Goal: Task Accomplishment & Management: Complete application form

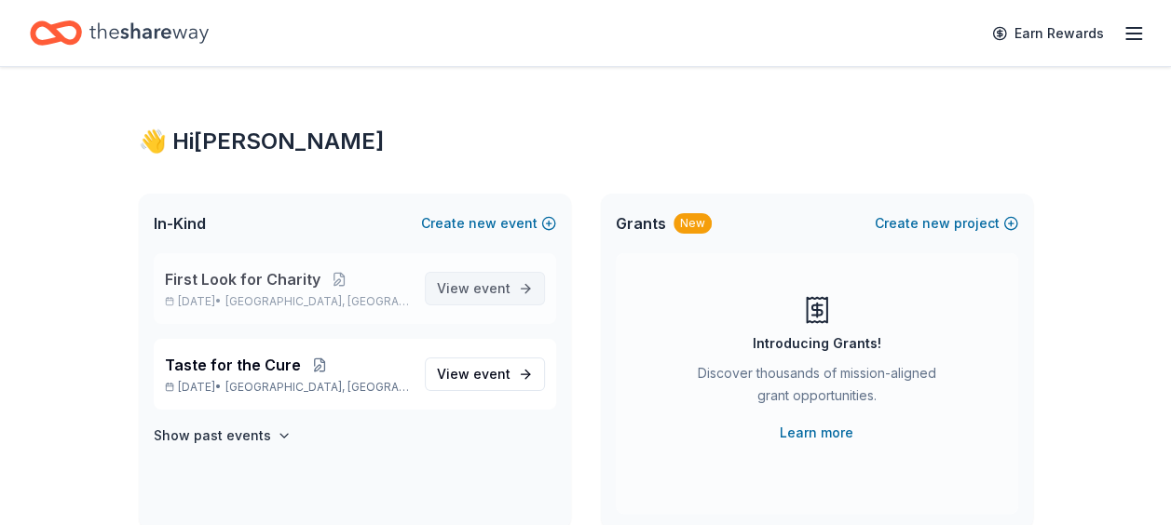
click at [498, 290] on span "event" at bounding box center [491, 288] width 37 height 16
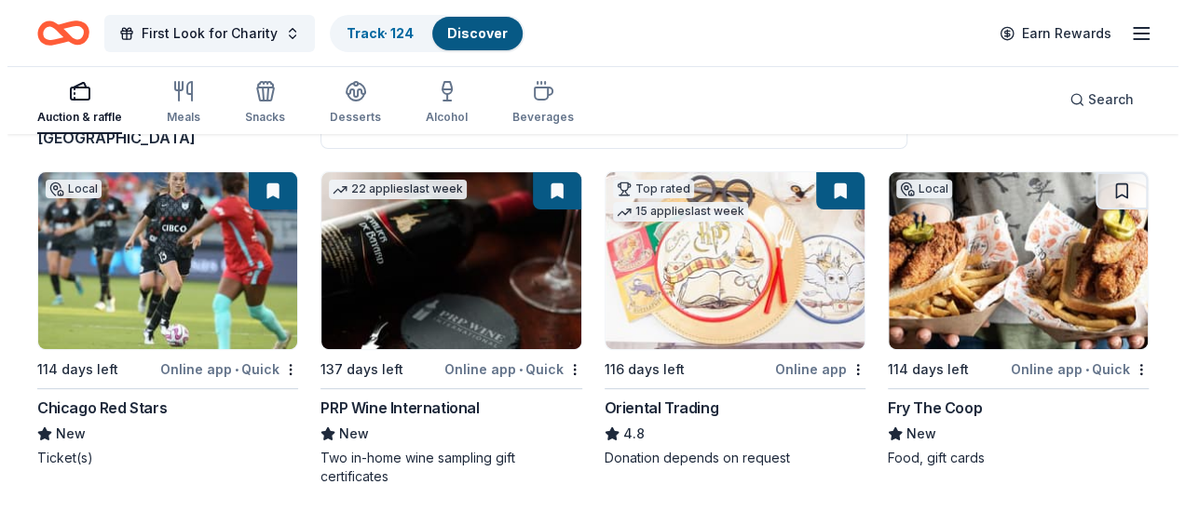
scroll to position [93, 0]
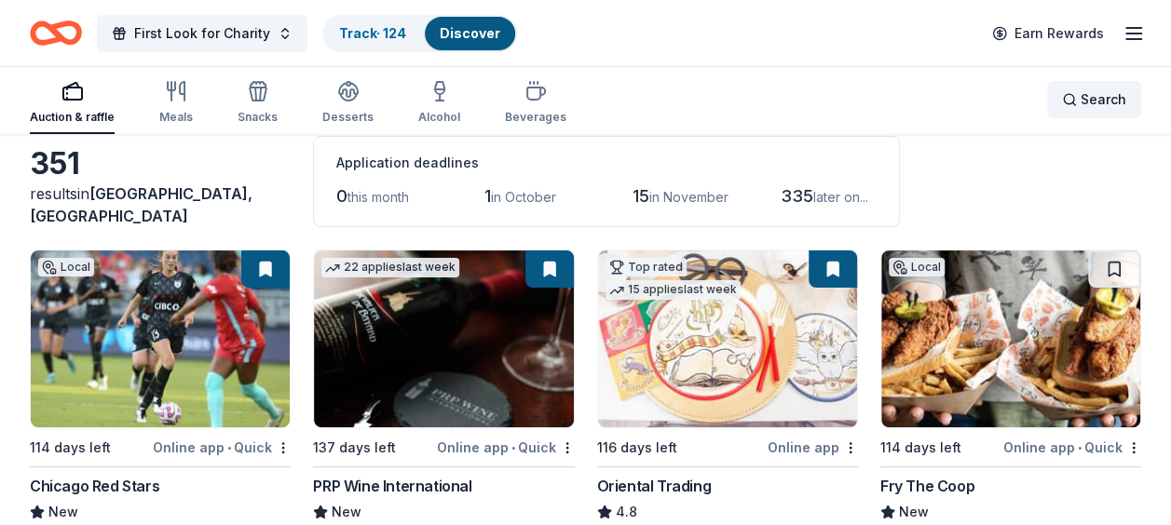
click at [1112, 94] on span "Search" at bounding box center [1103, 99] width 46 height 22
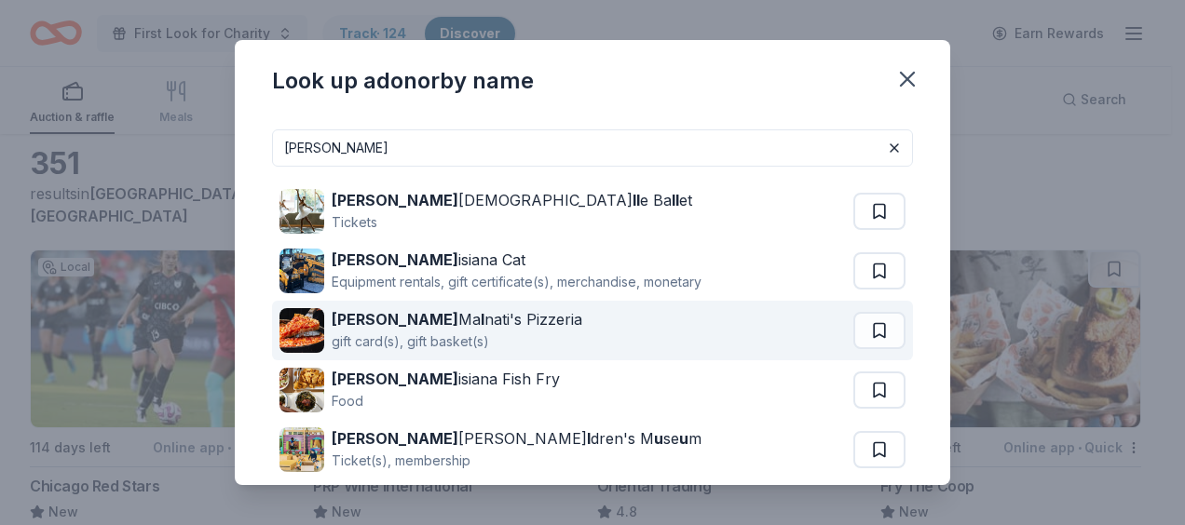
type input "lou"
click at [604, 331] on div "Lou Ma l nati's Pizzeria gift card(s), gift basket(s)" at bounding box center [566, 331] width 574 height 60
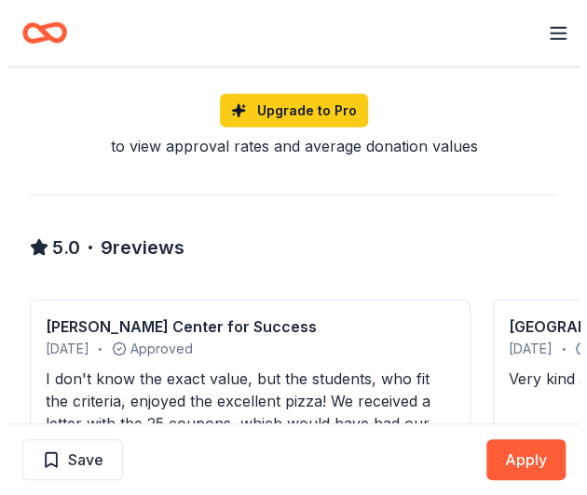
scroll to position [1397, 0]
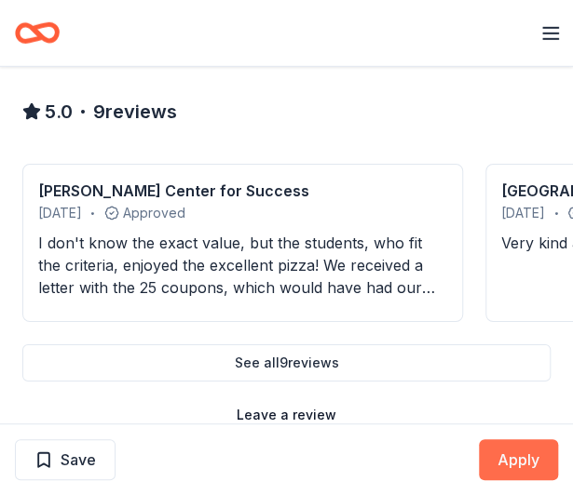
click at [531, 457] on button "Apply" at bounding box center [518, 460] width 79 height 41
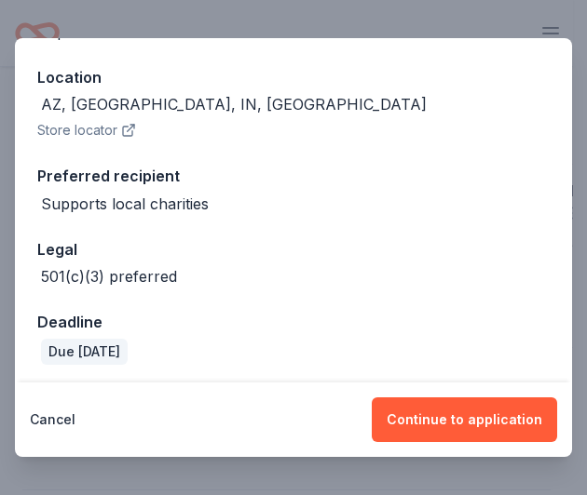
scroll to position [201, 0]
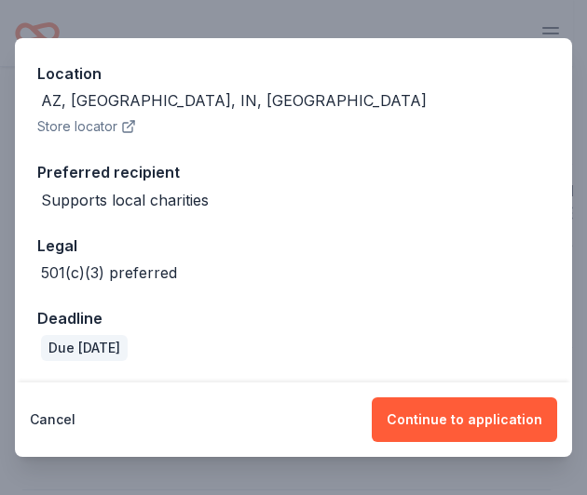
drag, startPoint x: 479, startPoint y: 411, endPoint x: 486, endPoint y: 375, distance: 36.2
click at [479, 411] on button "Continue to application" at bounding box center [464, 420] width 185 height 45
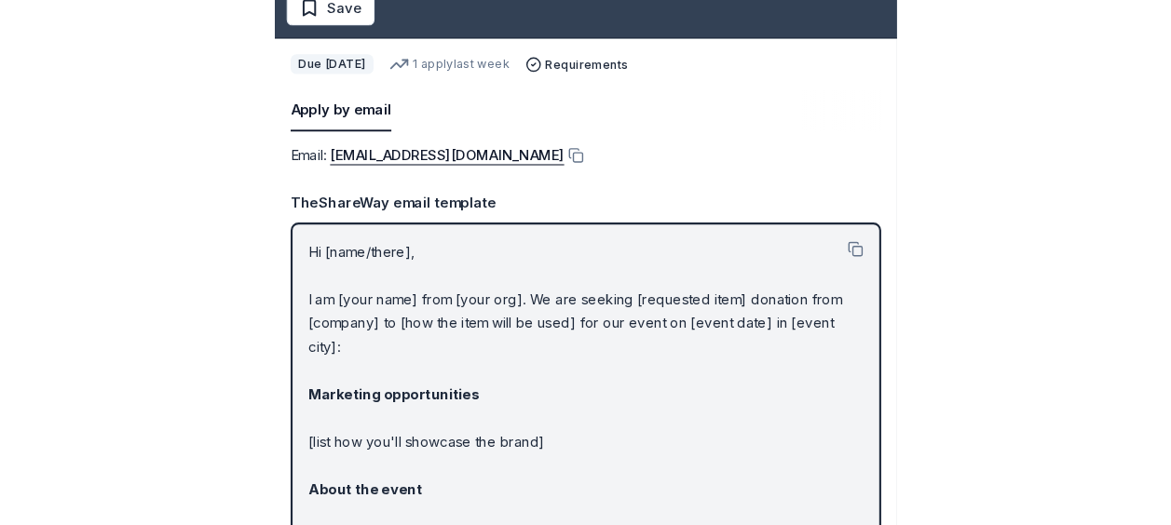
scroll to position [0, 0]
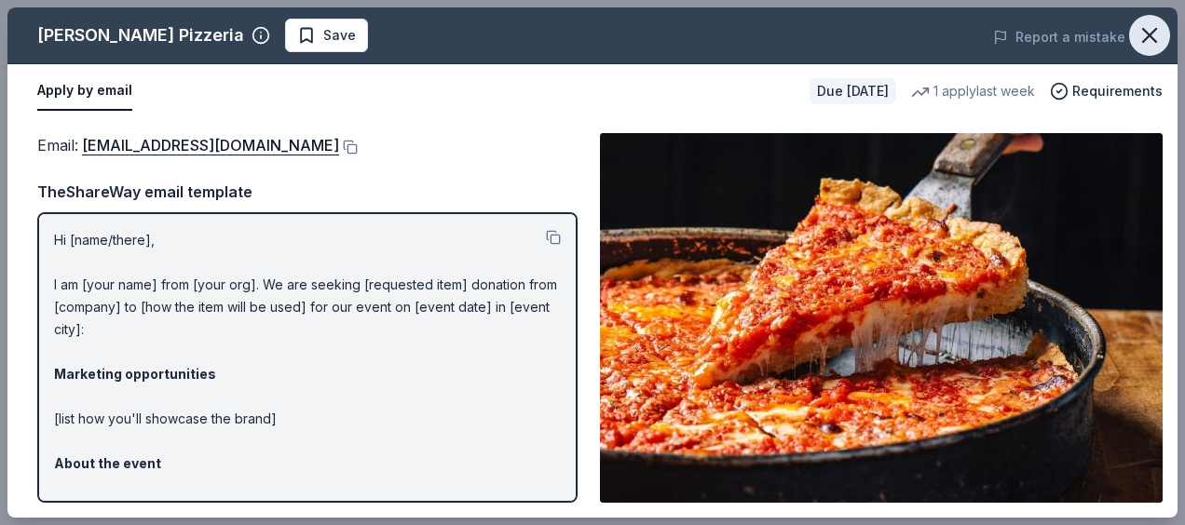
click at [572, 34] on icon "button" at bounding box center [1149, 35] width 26 height 26
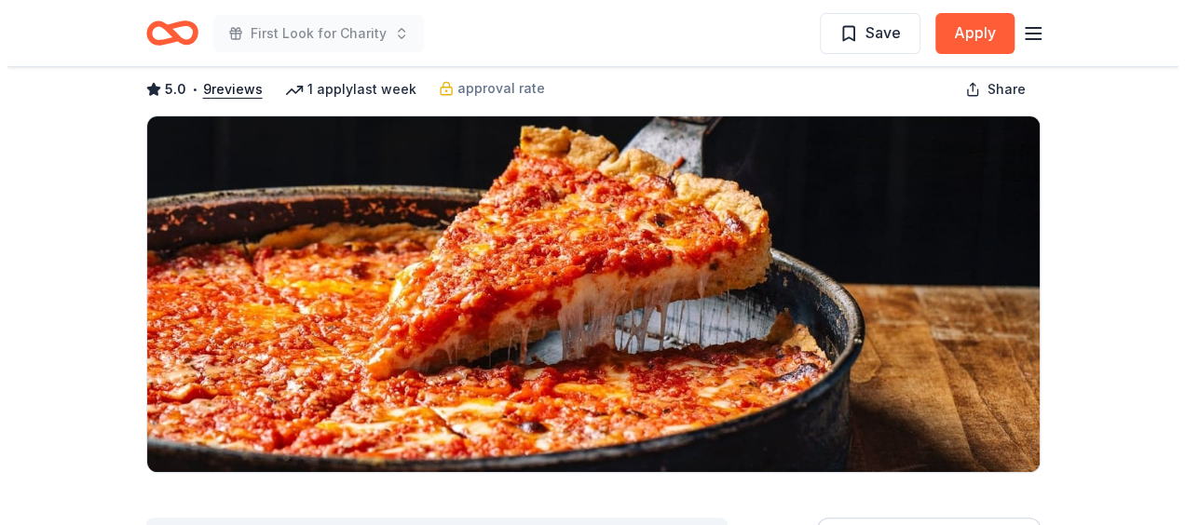
scroll to position [373, 0]
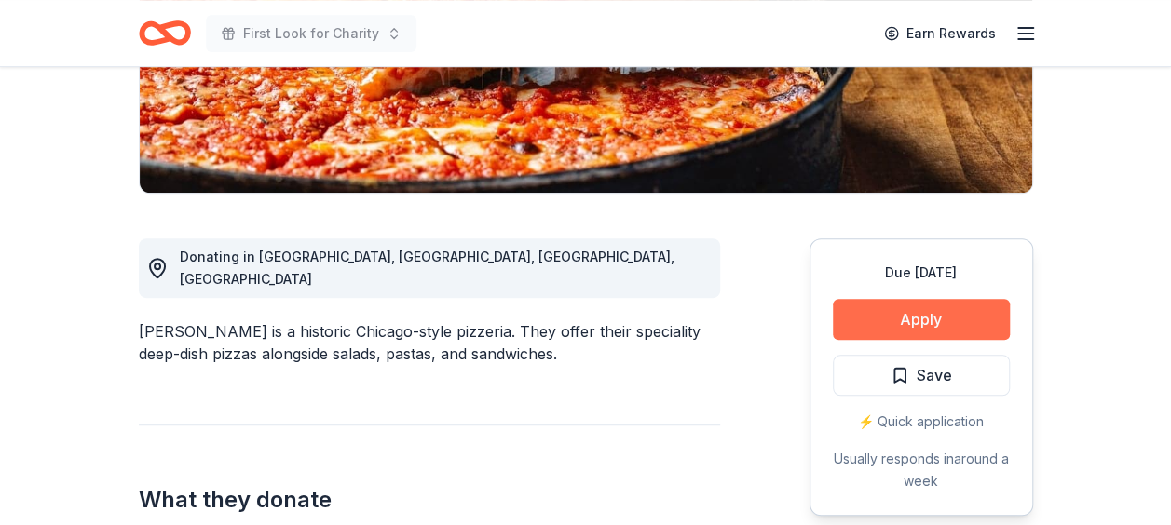
click at [572, 324] on button "Apply" at bounding box center [921, 319] width 177 height 41
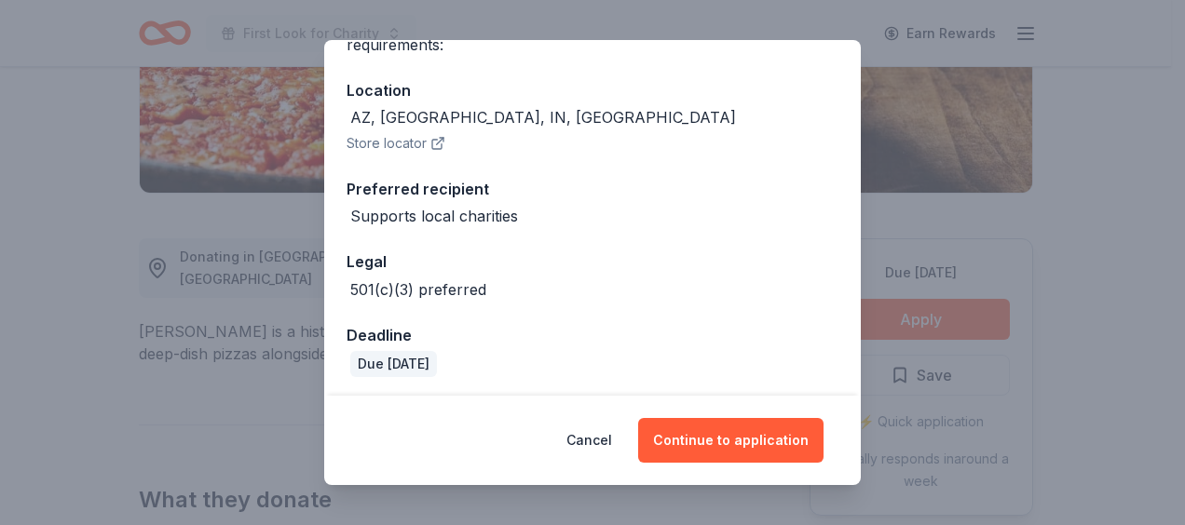
scroll to position [189, 0]
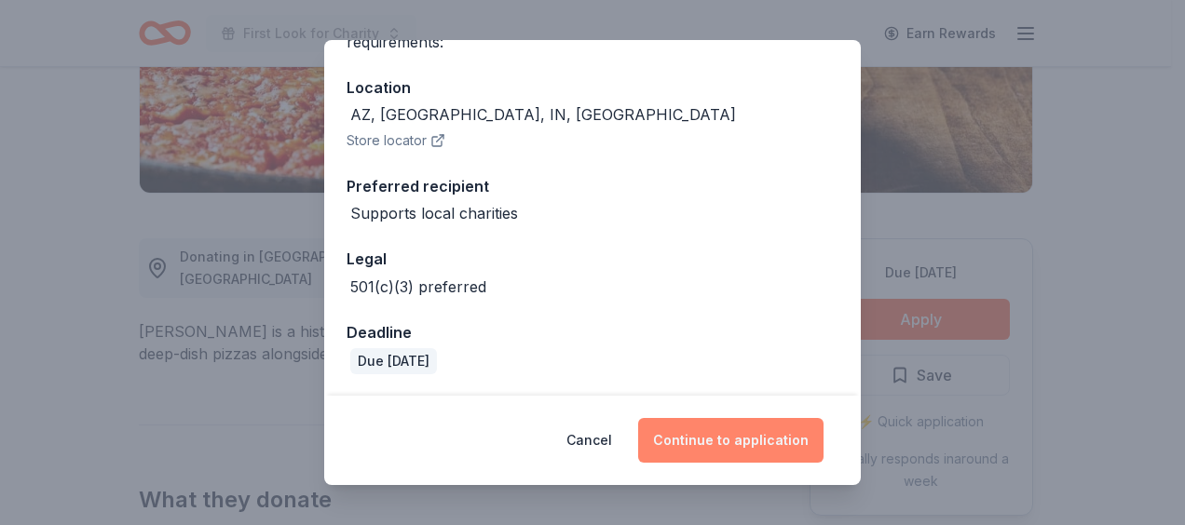
click at [572, 438] on button "Continue to application" at bounding box center [730, 440] width 185 height 45
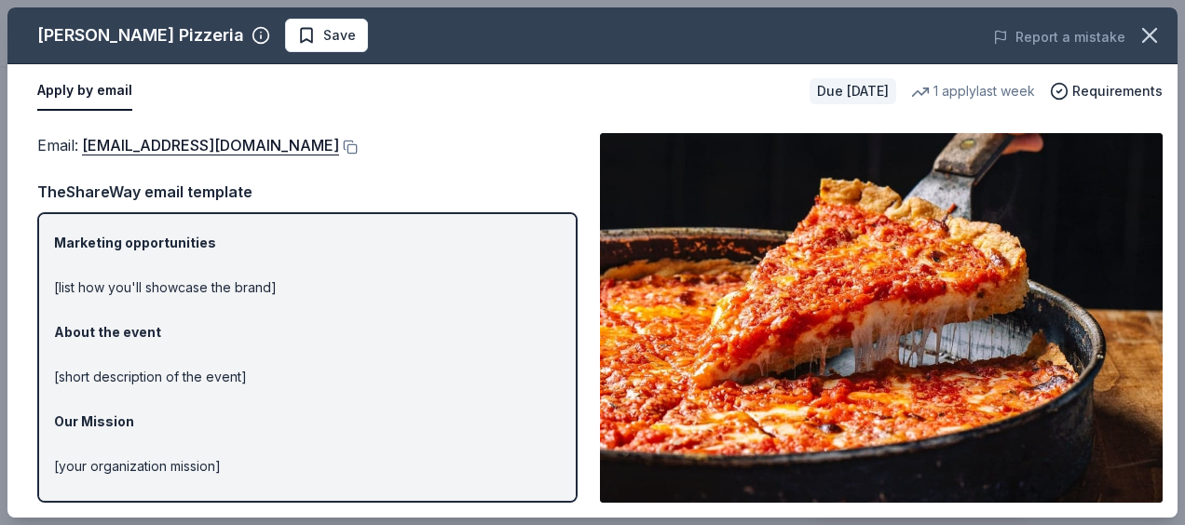
scroll to position [0, 0]
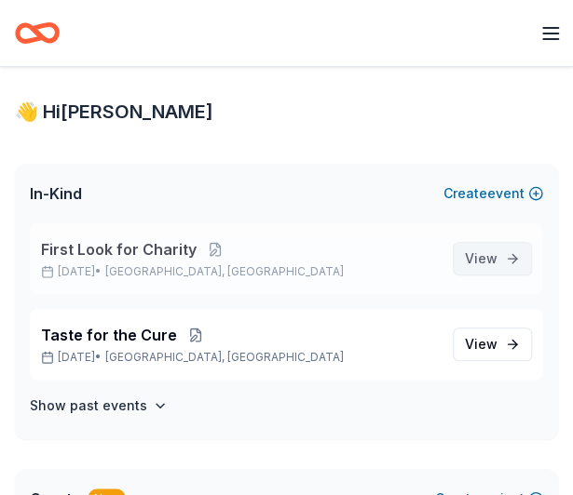
click at [493, 252] on span "View event" at bounding box center [481, 259] width 33 height 22
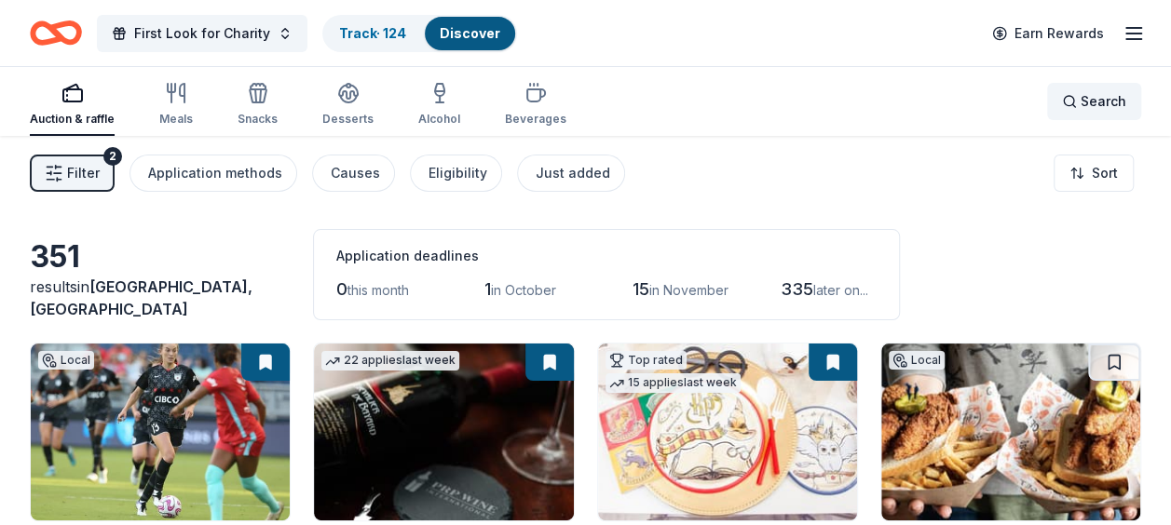
click at [572, 104] on div "Search" at bounding box center [1094, 101] width 64 height 22
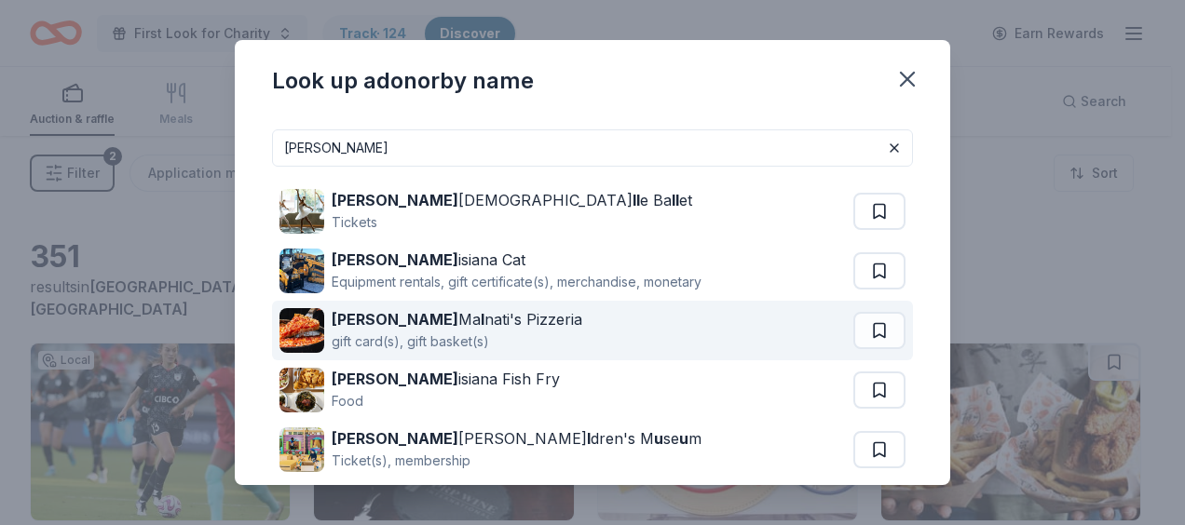
type input "lou"
click at [572, 323] on div "Lou Ma l nati's Pizzeria gift card(s), gift basket(s)" at bounding box center [566, 331] width 574 height 60
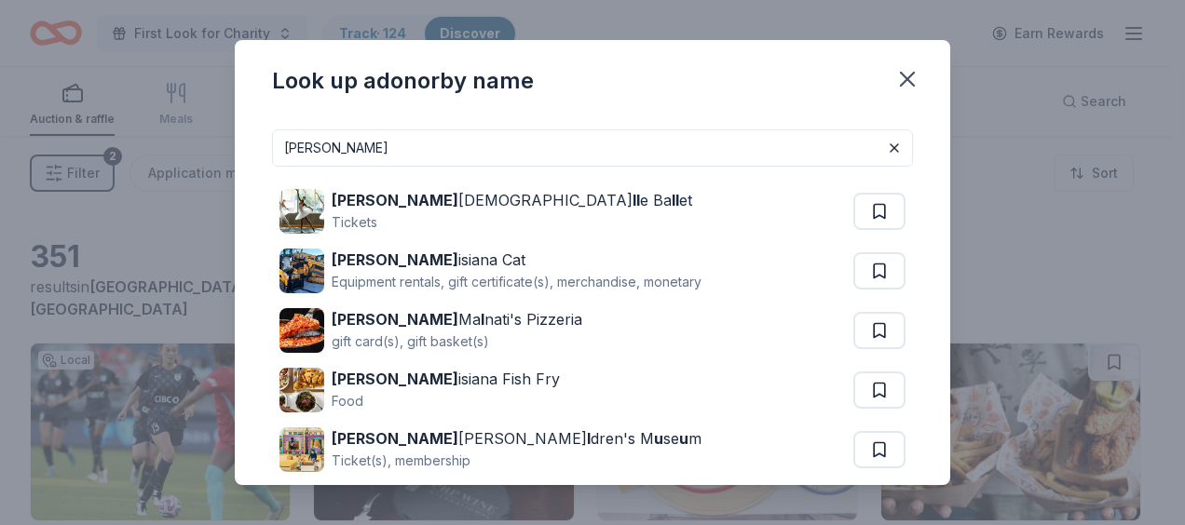
click at [420, 141] on input "lou" at bounding box center [592, 147] width 641 height 37
drag, startPoint x: 384, startPoint y: 142, endPoint x: 203, endPoint y: 132, distance: 180.9
click at [203, 132] on div "Look up a donor by name lou Lou isvi ll e Ba ll et Tickets Lou isiana Cat Equip…" at bounding box center [592, 262] width 1185 height 525
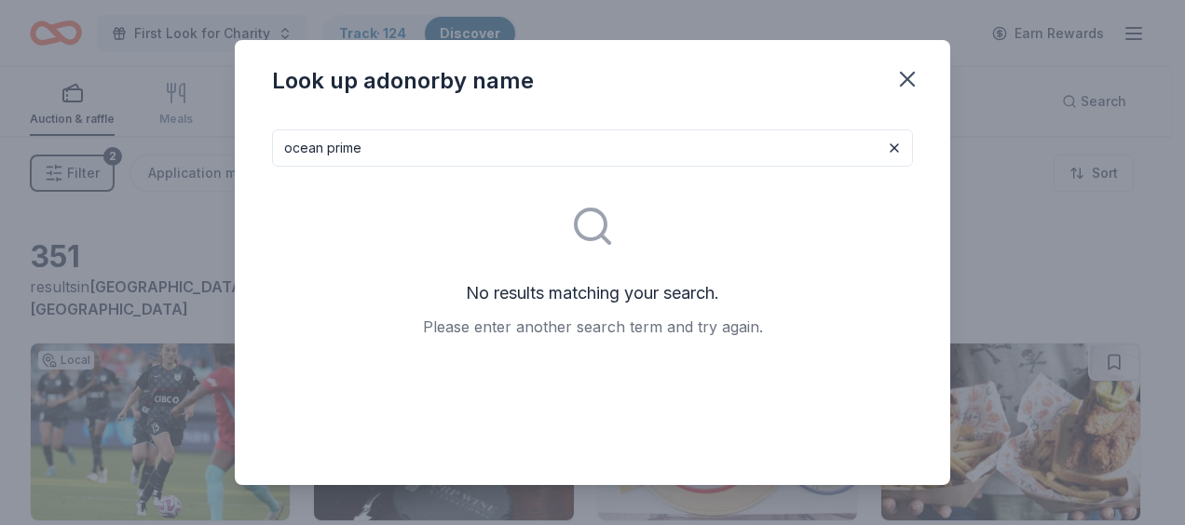
drag, startPoint x: 384, startPoint y: 142, endPoint x: 326, endPoint y: 147, distance: 57.9
click at [326, 147] on input "ocean prime" at bounding box center [592, 147] width 641 height 37
type input "ocean"
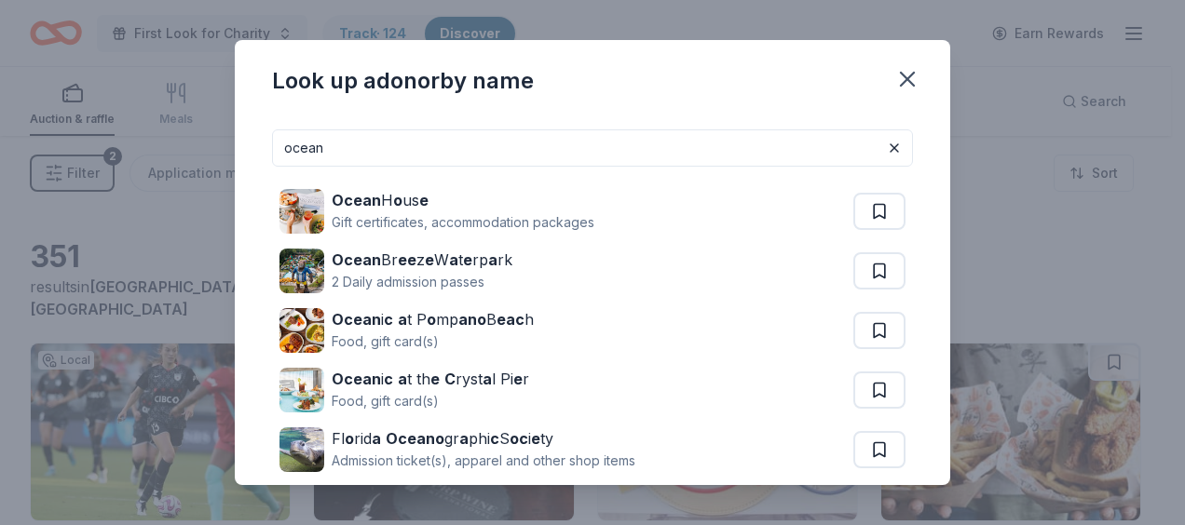
drag, startPoint x: 346, startPoint y: 150, endPoint x: 265, endPoint y: 143, distance: 81.3
click at [265, 143] on div "ocean Ocean H o us e Gift certificates, accommodation packages Ocean Br ee z e …" at bounding box center [592, 301] width 715 height 372
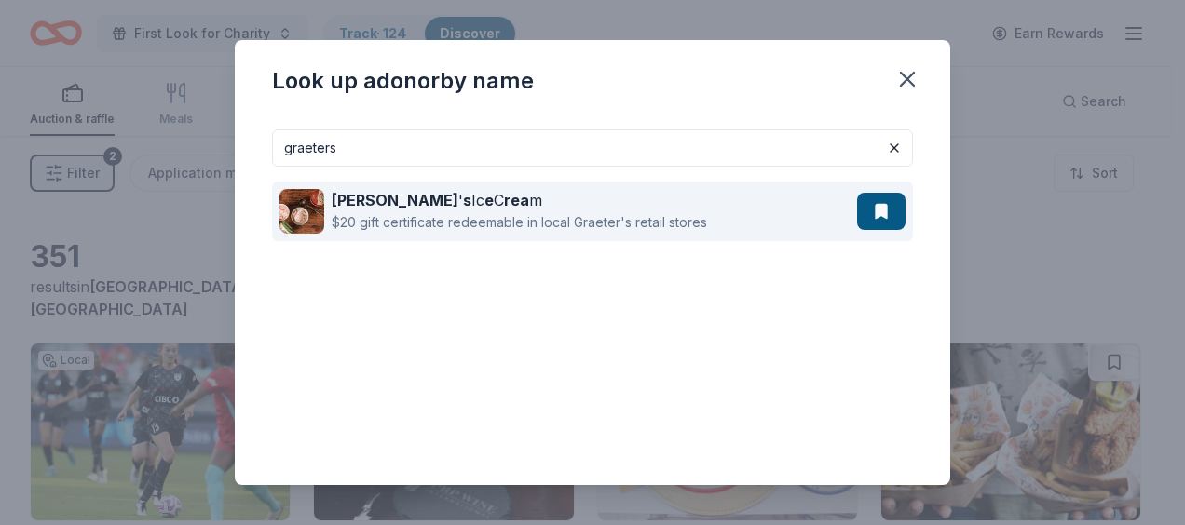
type input "graeters"
click at [572, 191] on div "Graeter ' s Ic e C rea m" at bounding box center [519, 200] width 375 height 22
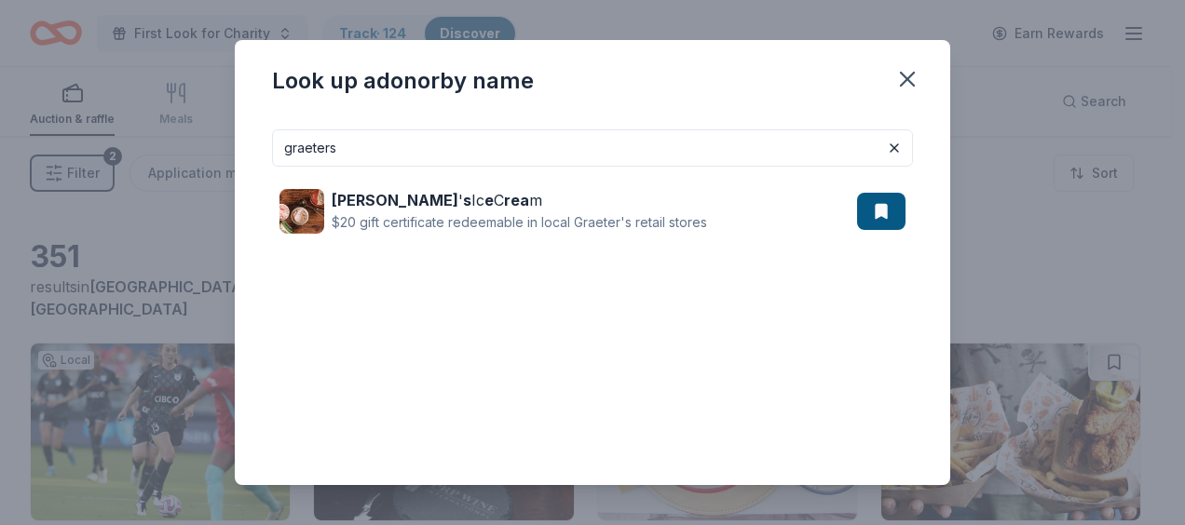
drag, startPoint x: 443, startPoint y: 151, endPoint x: 180, endPoint y: 143, distance: 263.7
click at [180, 143] on div "Look up a donor by name graeters Graeter ' s Ic e C rea m $20 gift certificate …" at bounding box center [592, 262] width 1185 height 525
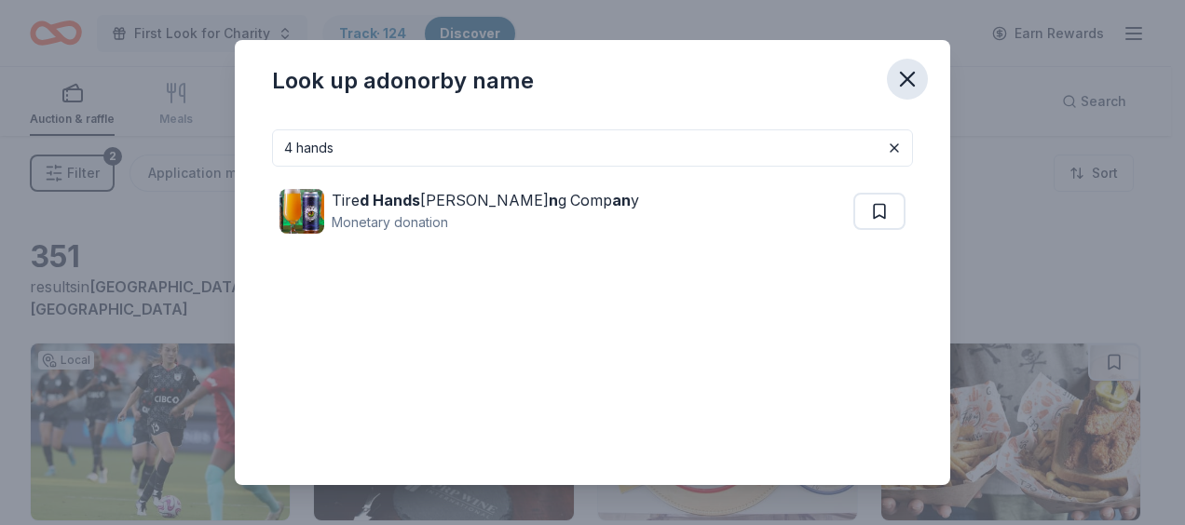
type input "4 hands"
click at [572, 82] on button "button" at bounding box center [907, 79] width 41 height 41
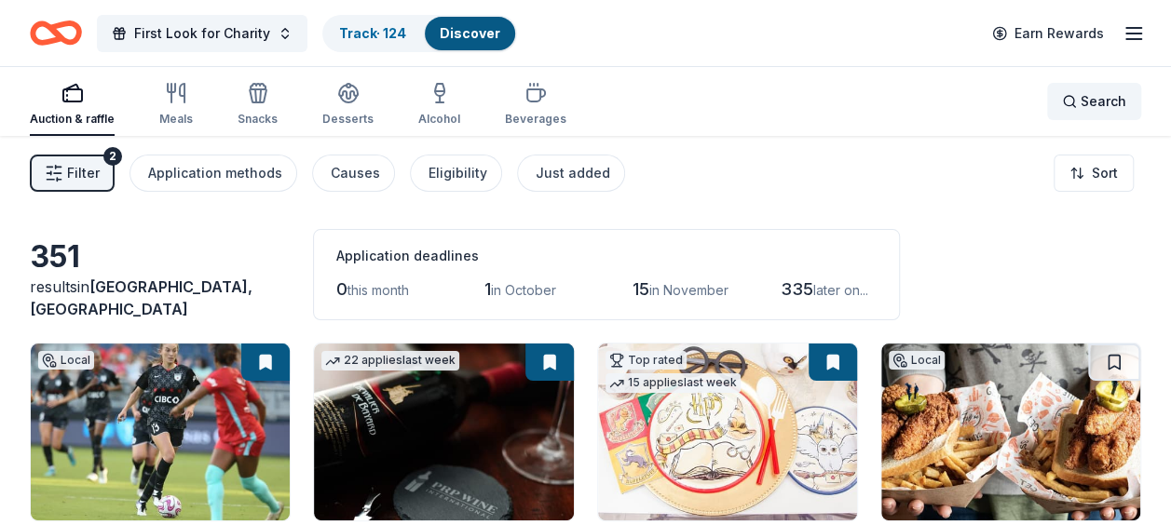
click at [572, 111] on span "Search" at bounding box center [1103, 101] width 46 height 22
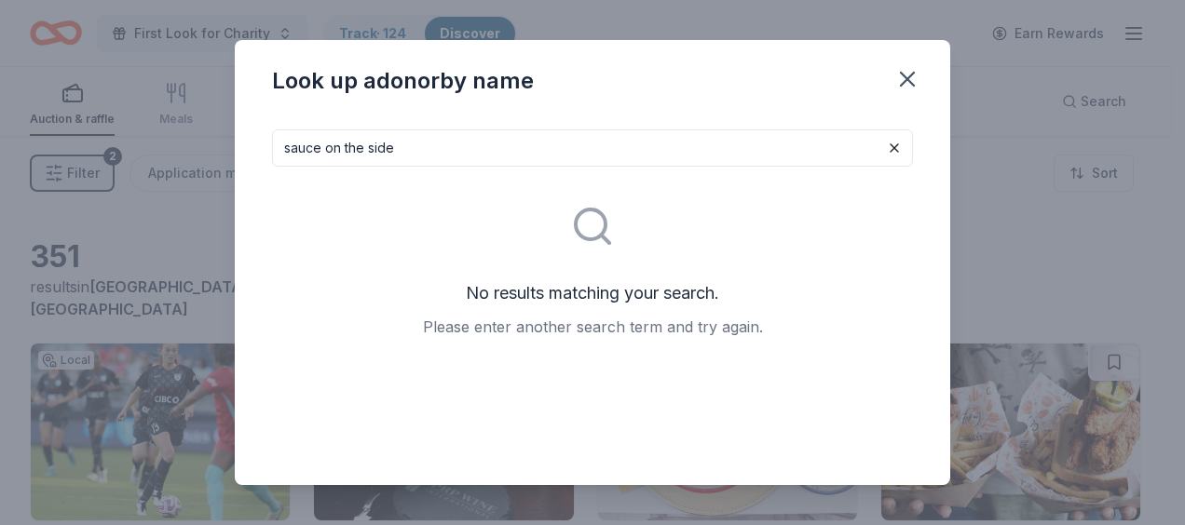
type input "sauce on the side"
drag, startPoint x: 441, startPoint y: 153, endPoint x: 231, endPoint y: 138, distance: 211.0
click at [231, 138] on div "Look up a donor by name sauce on the side No results matching your search. Plea…" at bounding box center [592, 262] width 1185 height 525
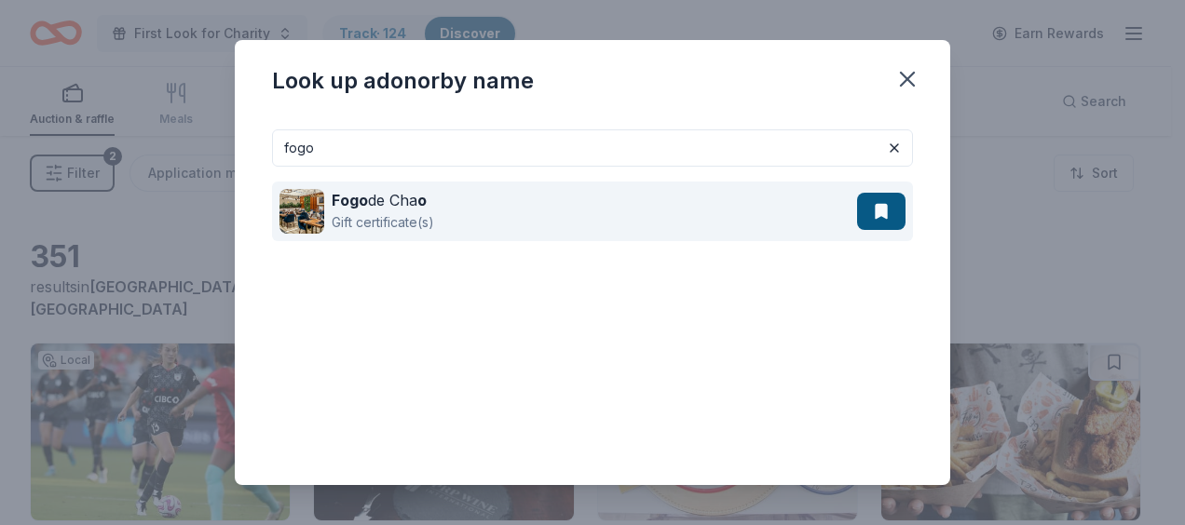
type input "fogo"
click at [559, 218] on div "Fogo de Cha o Gift certificate(s)" at bounding box center [567, 212] width 577 height 60
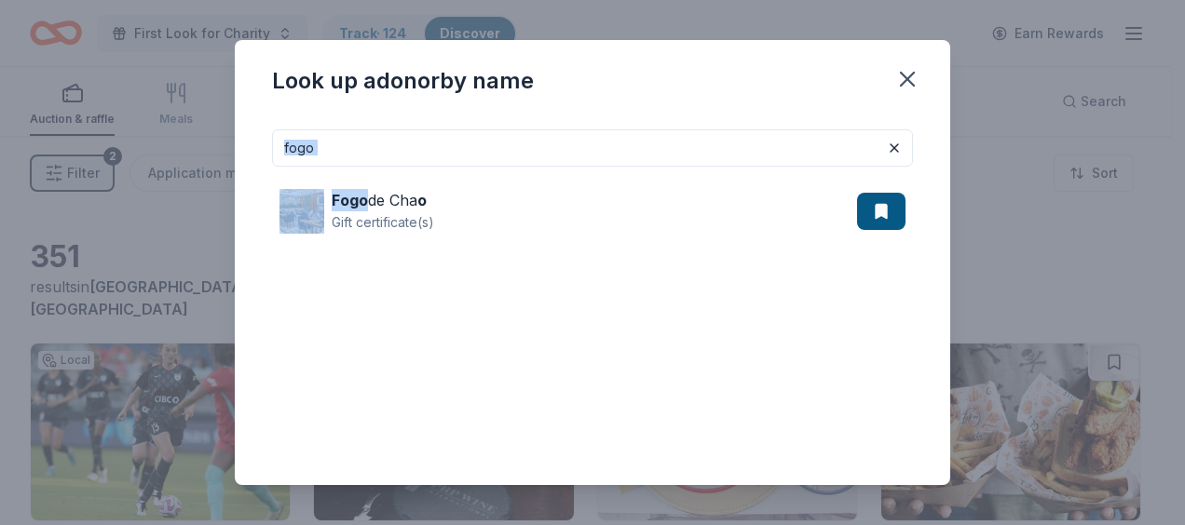
drag, startPoint x: 365, startPoint y: 168, endPoint x: 179, endPoint y: 150, distance: 187.1
click at [179, 150] on div "Look up a donor by name fogo Fogo de Cha o Gift certificate(s)" at bounding box center [592, 262] width 1185 height 525
click at [376, 143] on input "fogo" at bounding box center [592, 147] width 641 height 37
drag, startPoint x: 363, startPoint y: 143, endPoint x: 210, endPoint y: 145, distance: 153.7
click at [210, 145] on div "Look up a donor by name fogo Fogo de Cha o Gift certificate(s)" at bounding box center [592, 262] width 1185 height 525
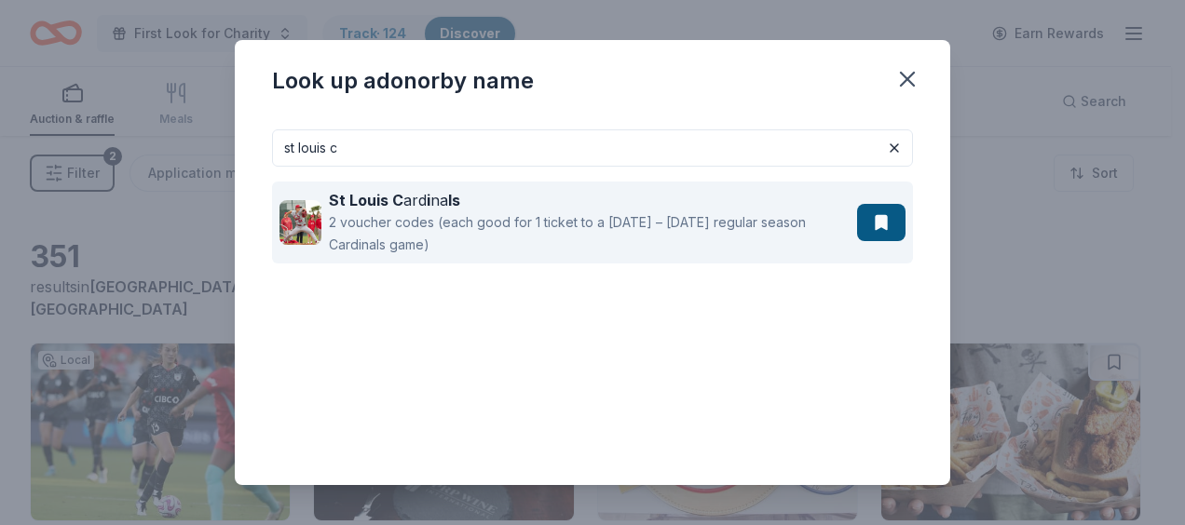
type input "st louis c"
click at [492, 244] on div "2 voucher codes (each good for 1 ticket to a Monday – Thursday regular season C…" at bounding box center [589, 233] width 521 height 45
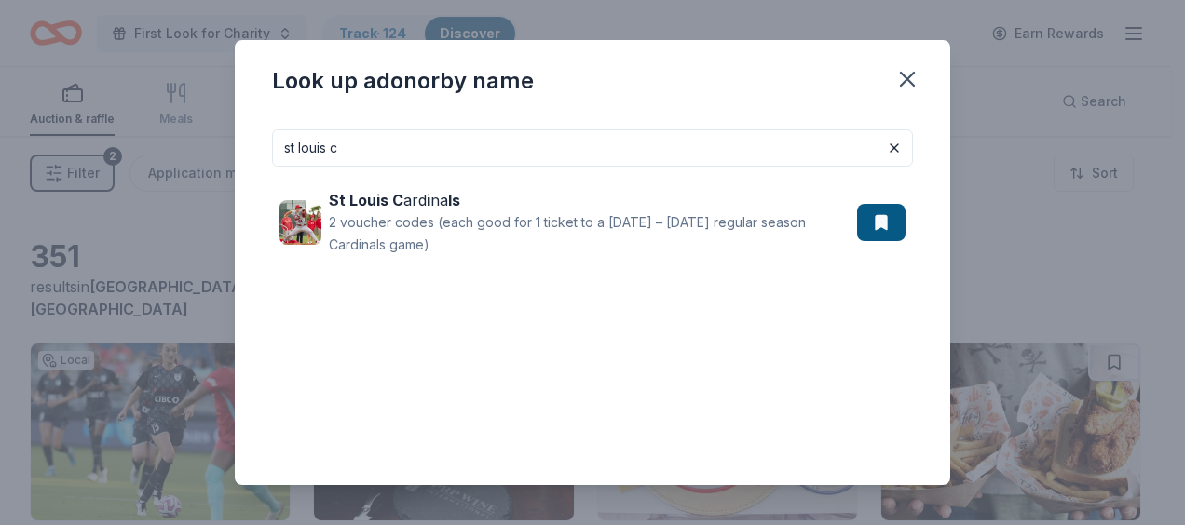
drag, startPoint x: 399, startPoint y: 145, endPoint x: 210, endPoint y: 143, distance: 188.1
click at [211, 144] on div "Look up a donor by name st louis c St Louis C ard i na ls 2 voucher codes (each…" at bounding box center [592, 262] width 1185 height 525
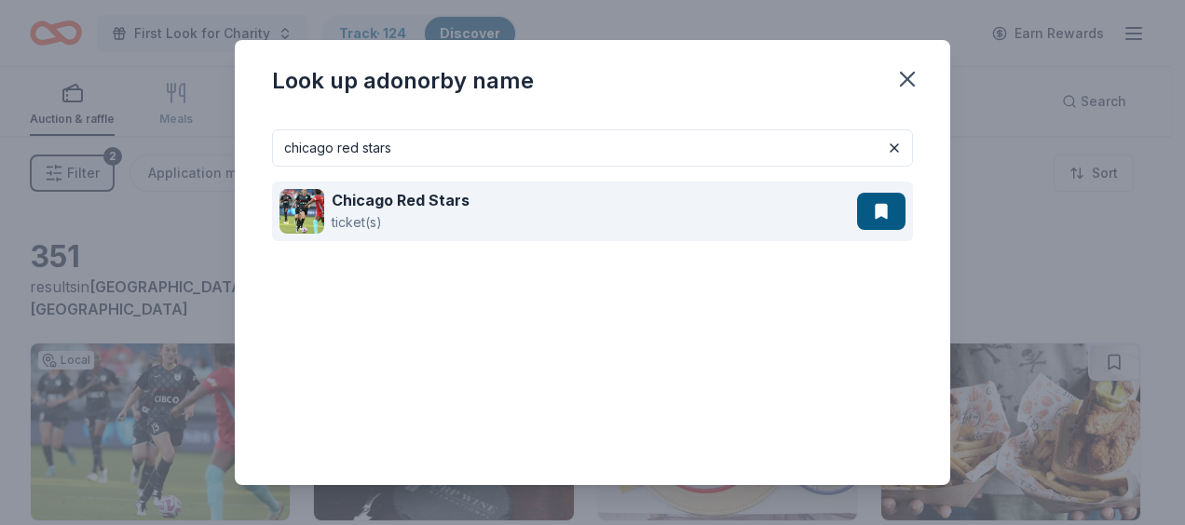
type input "chicago red stars"
click at [507, 217] on div "Chicago Red Stars ticket(s)" at bounding box center [567, 212] width 577 height 60
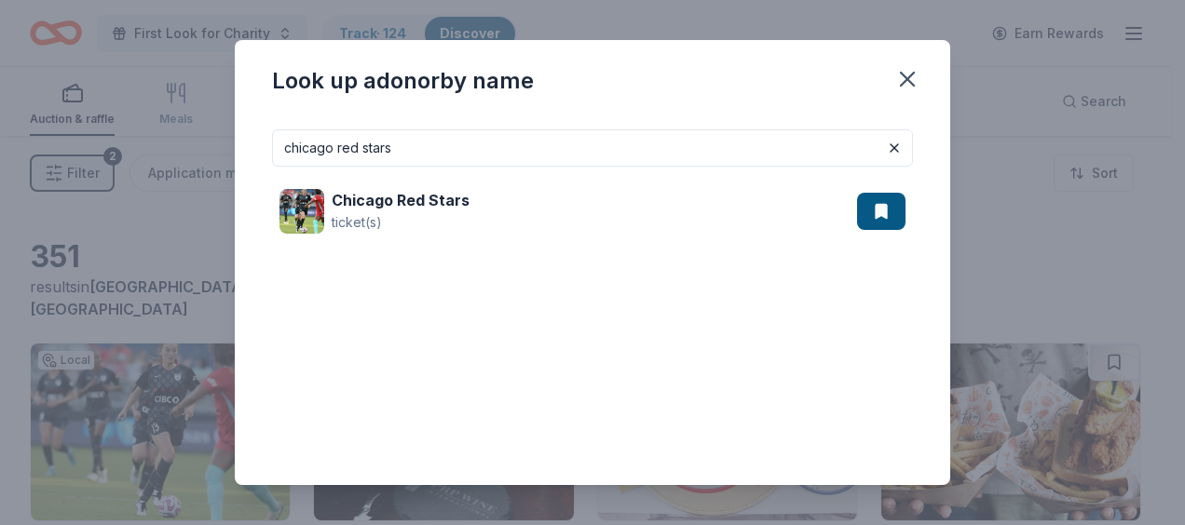
drag, startPoint x: 487, startPoint y: 148, endPoint x: 114, endPoint y: 143, distance: 373.5
click at [114, 143] on div "Look up a donor by name chicago red stars Chicago Red Stars ticket(s)" at bounding box center [592, 262] width 1185 height 525
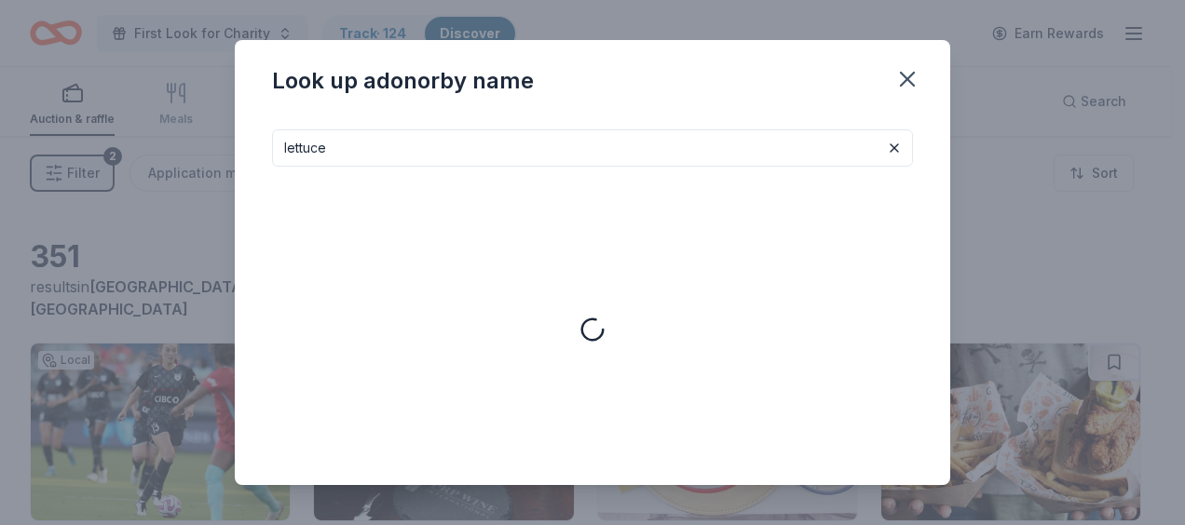
type input "lettuce"
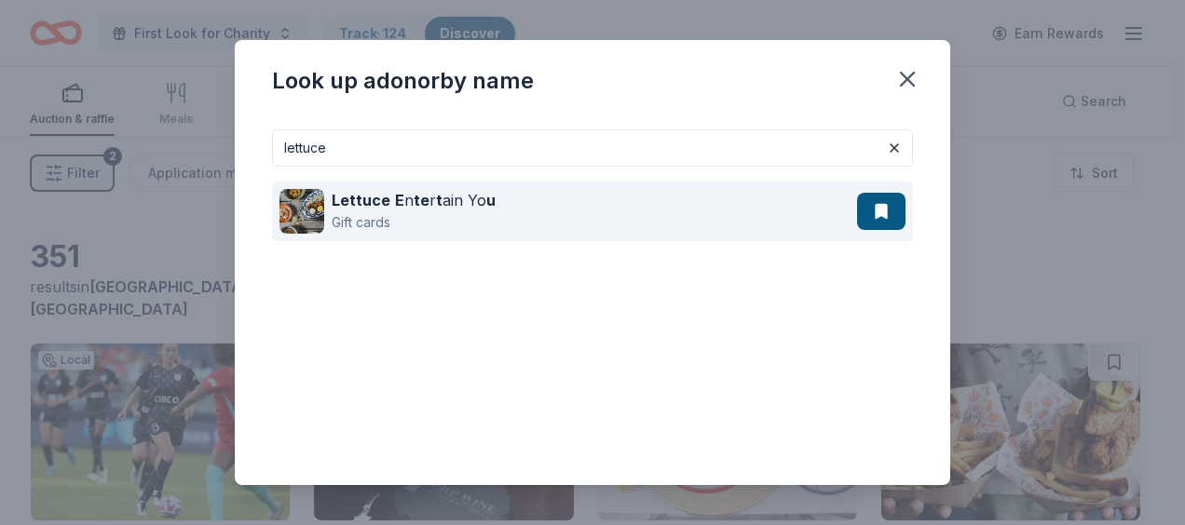
click at [508, 210] on div "Lettuce E n te r t ain Yo u Gift cards" at bounding box center [567, 212] width 577 height 60
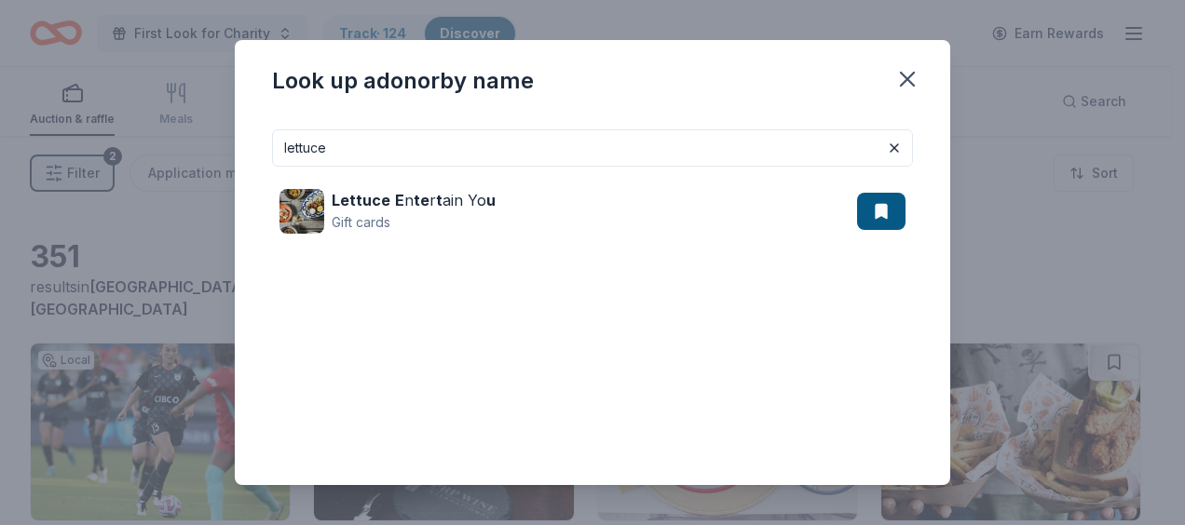
drag, startPoint x: 426, startPoint y: 143, endPoint x: 156, endPoint y: 130, distance: 269.5
click at [163, 130] on div "Look up a donor by name lettuce Lettuce E n te r t ain Yo u Gift cards" at bounding box center [592, 262] width 1185 height 525
type input "cooper"
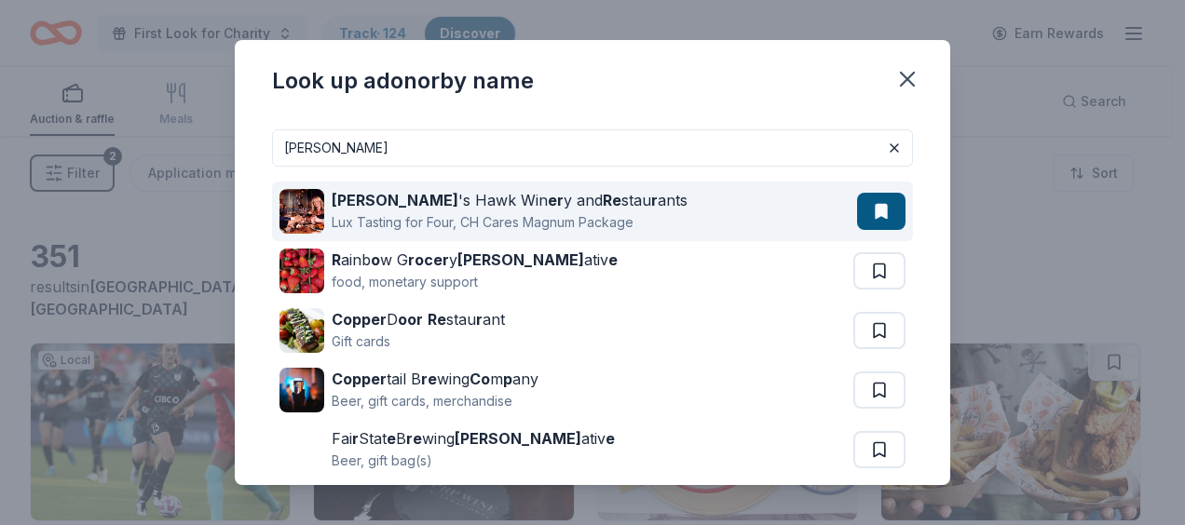
click at [572, 213] on div "Cooper 's Hawk Win er y and Re stau r ants Lux Tasting for Four, CH Cares Magnu…" at bounding box center [567, 212] width 577 height 60
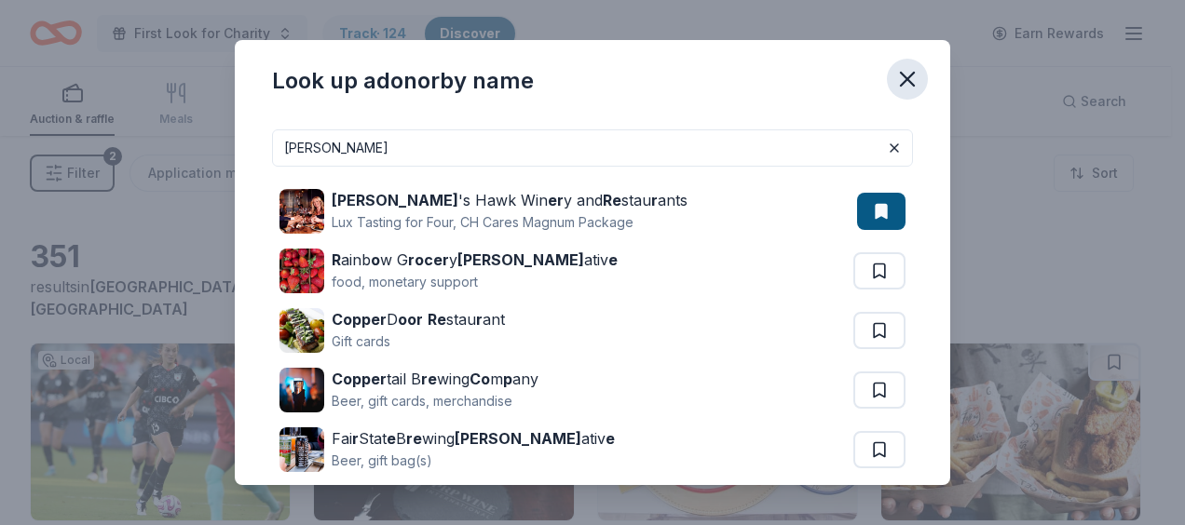
click at [572, 73] on icon "button" at bounding box center [907, 79] width 13 height 13
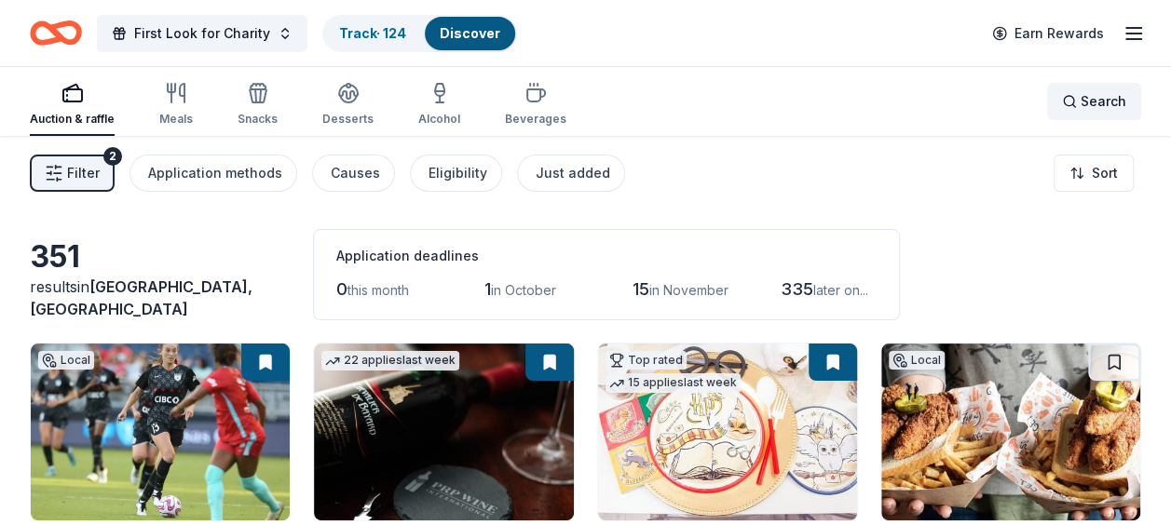
click at [572, 109] on span "Search" at bounding box center [1103, 101] width 46 height 22
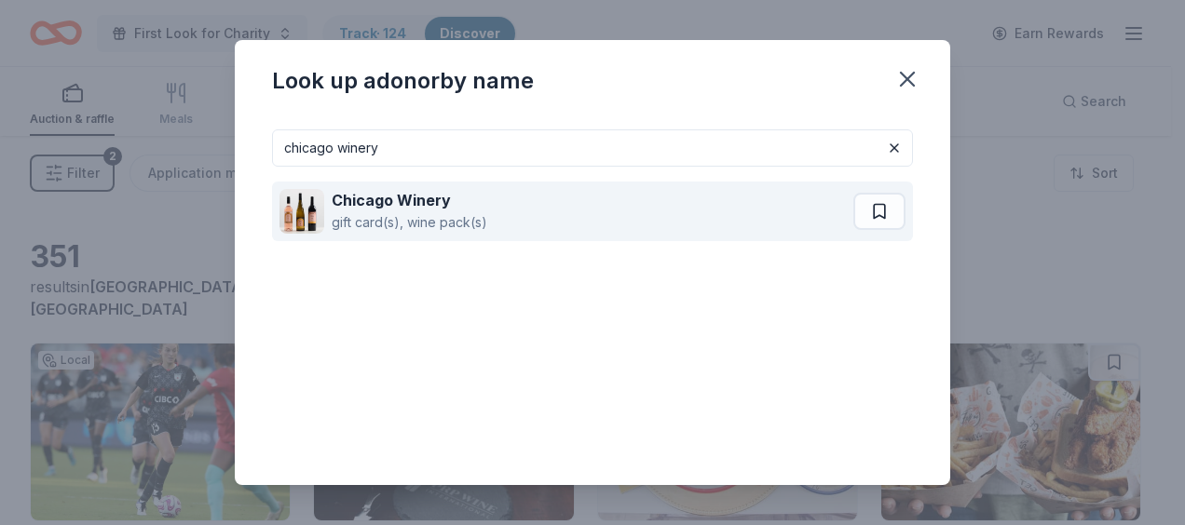
type input "chicago winery"
click at [572, 215] on div "Chicago Winery gift card(s), wine pack(s)" at bounding box center [566, 212] width 574 height 60
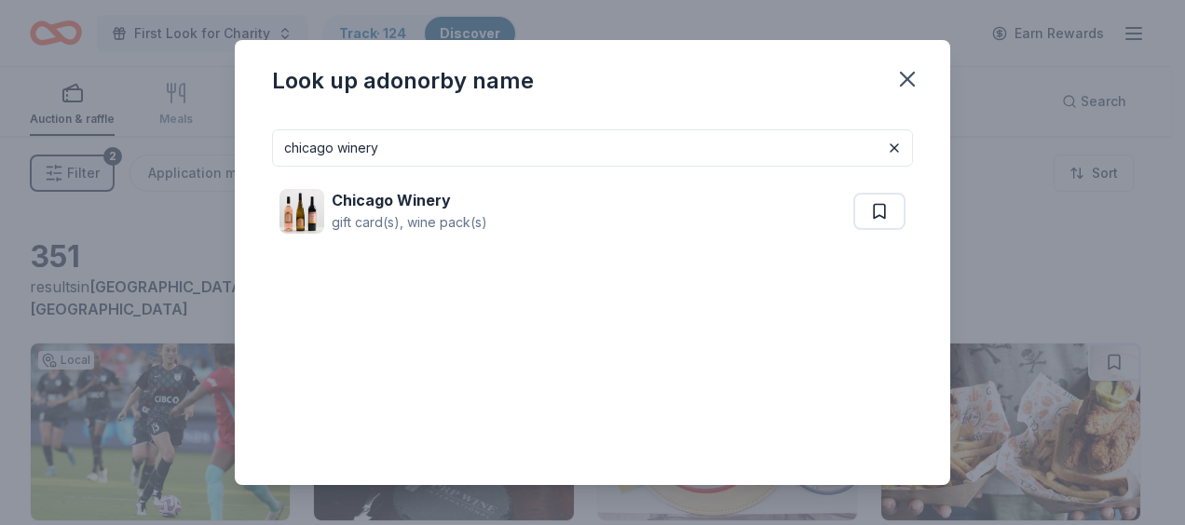
drag, startPoint x: 507, startPoint y: 144, endPoint x: 0, endPoint y: 137, distance: 506.7
click at [0, 138] on html "First Look for Charity Track · 124 Discover Earn Rewards Auction & raffle Meals…" at bounding box center [592, 262] width 1185 height 525
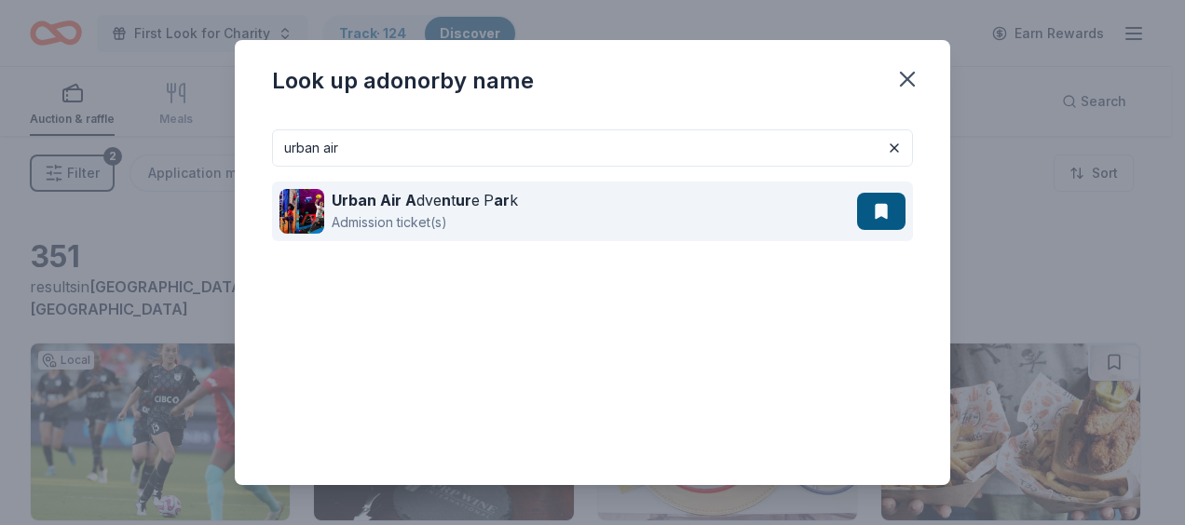
type input "urban air"
click at [572, 225] on div "Urban Air A dve n t ur e P ar k Admission ticket(s)" at bounding box center [567, 212] width 577 height 60
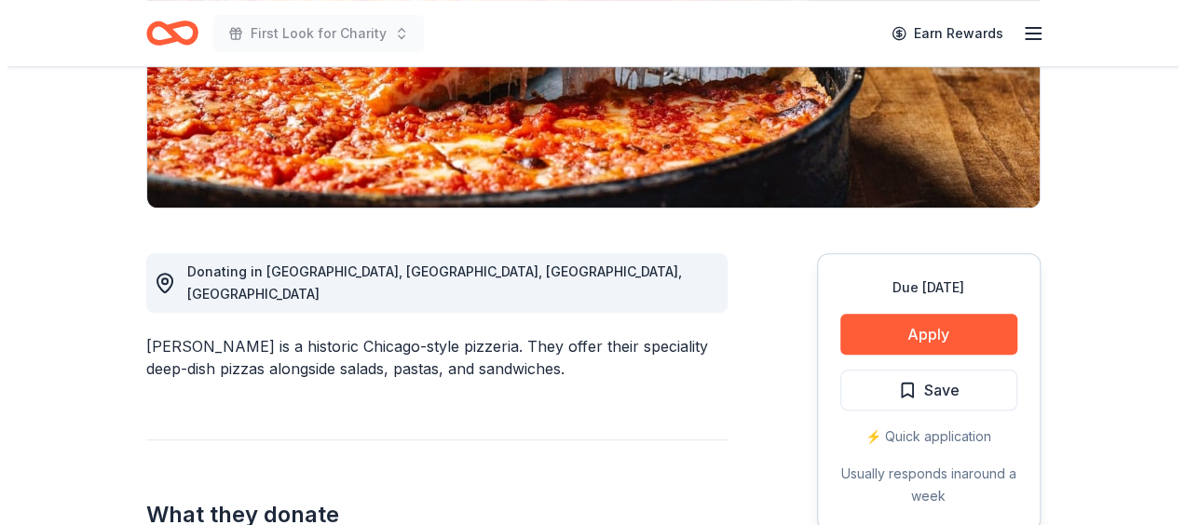
scroll to position [466, 0]
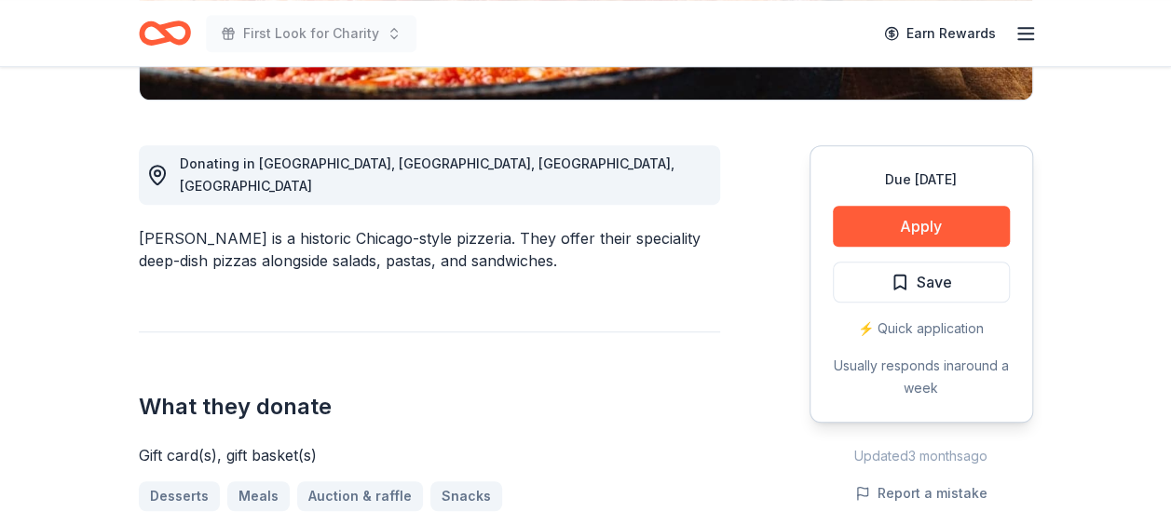
click at [925, 201] on div "Due in 114 days Apply Save ⚡️ Quick application Usually responds in around a we…" at bounding box center [921, 284] width 224 height 278
click at [929, 223] on button "Apply" at bounding box center [921, 226] width 177 height 41
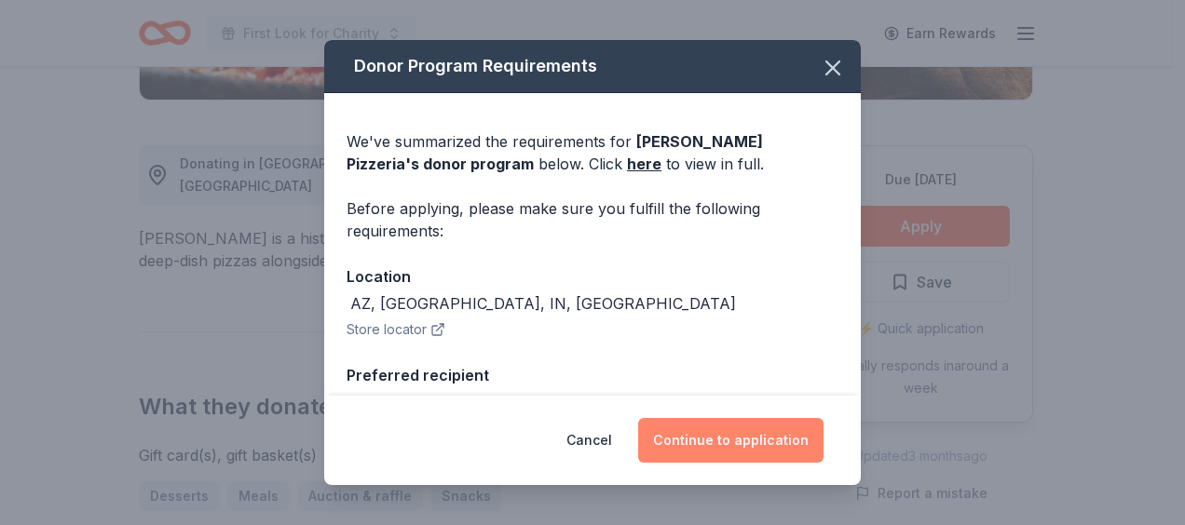
drag, startPoint x: 757, startPoint y: 430, endPoint x: 772, endPoint y: 428, distance: 15.0
click at [756, 432] on button "Continue to application" at bounding box center [730, 440] width 185 height 45
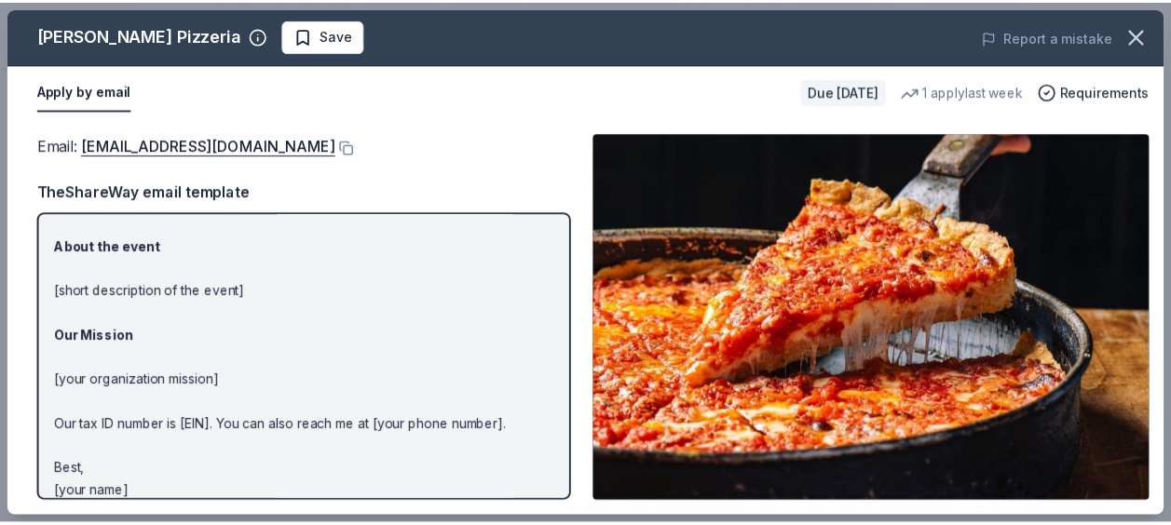
scroll to position [234, 0]
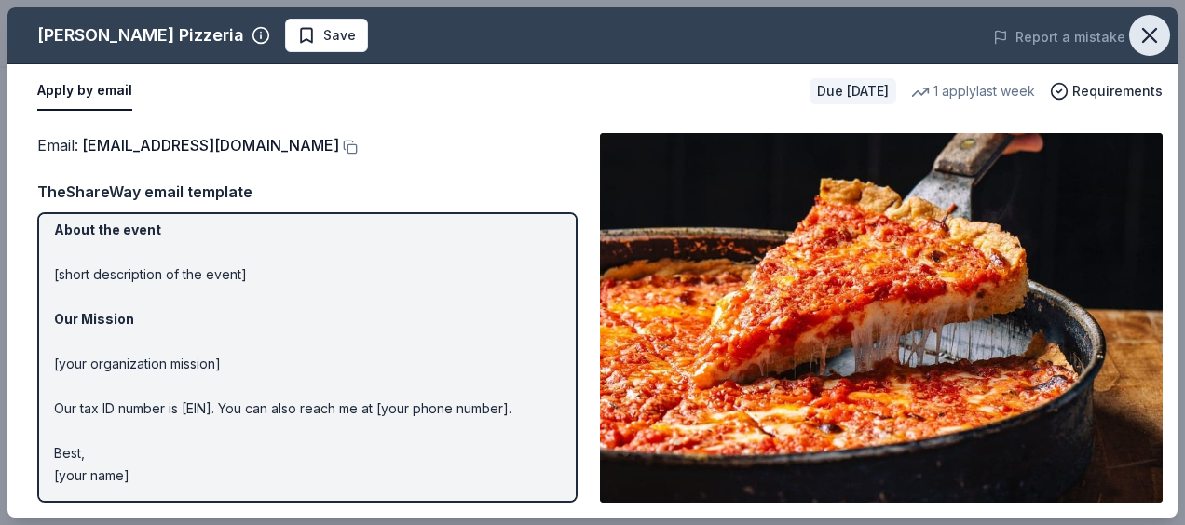
click at [1148, 37] on icon "button" at bounding box center [1149, 35] width 26 height 26
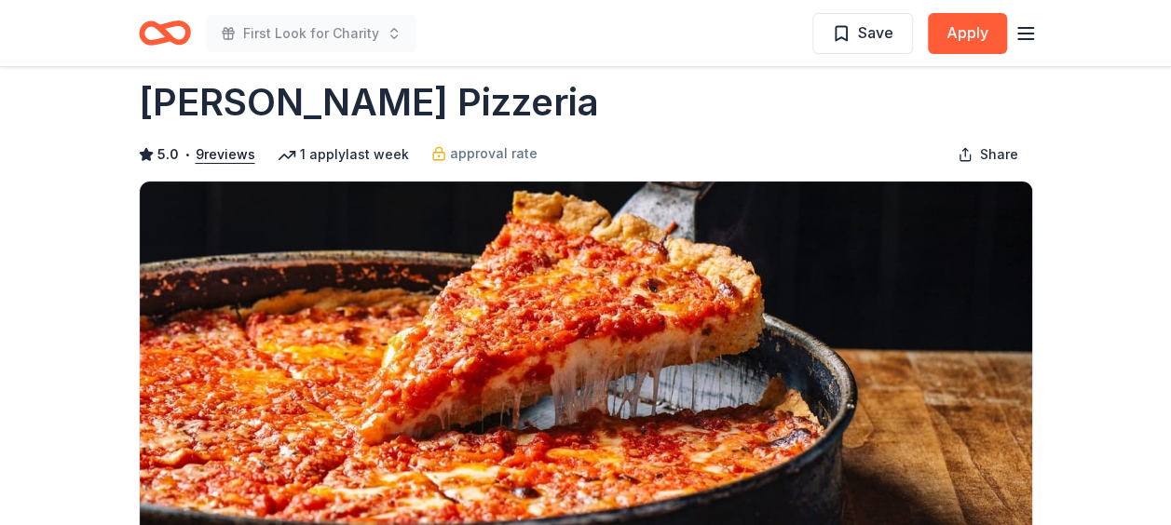
scroll to position [0, 0]
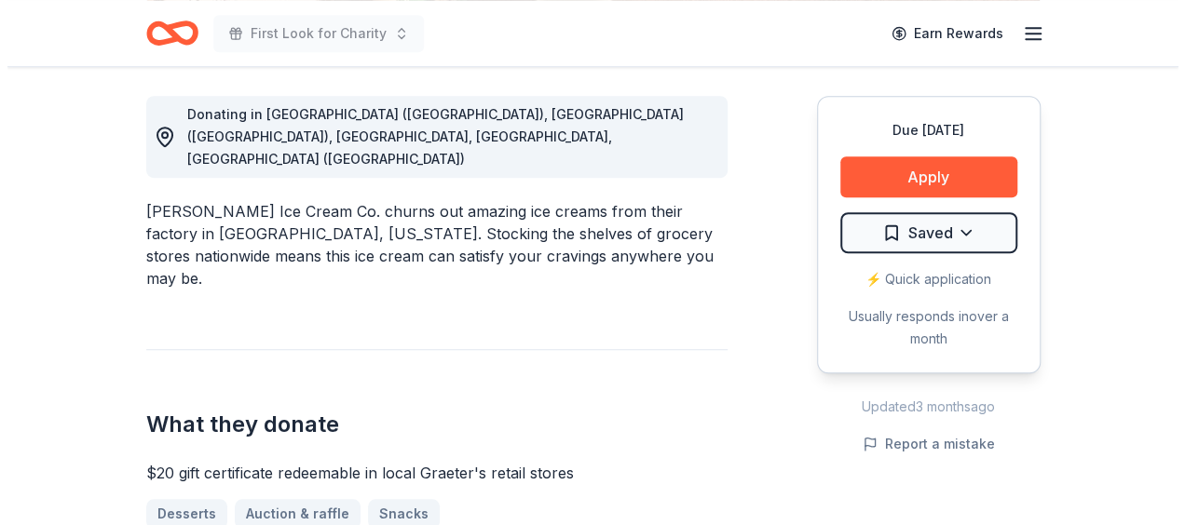
scroll to position [652, 0]
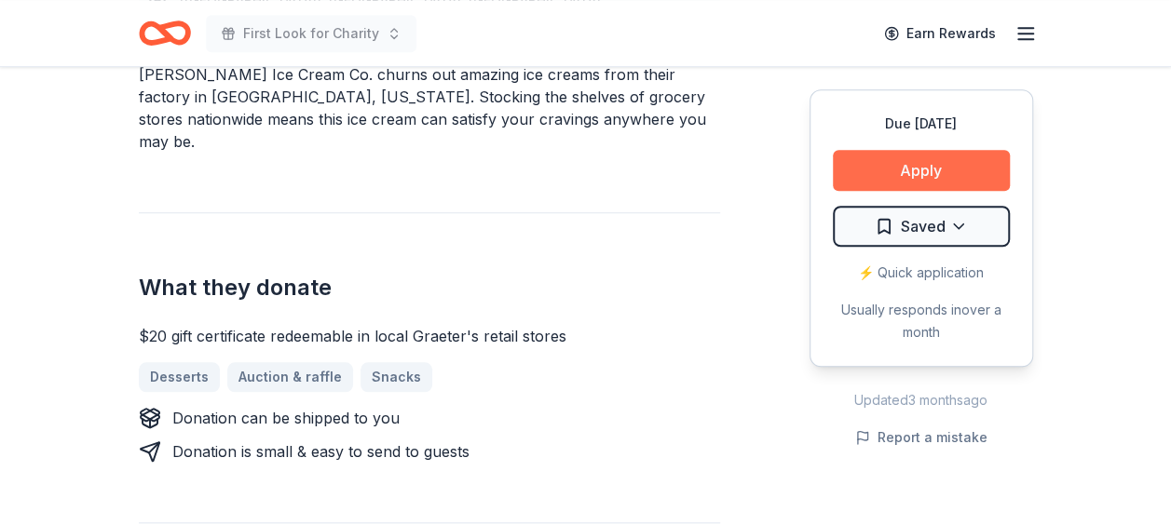
click at [957, 160] on button "Apply" at bounding box center [921, 170] width 177 height 41
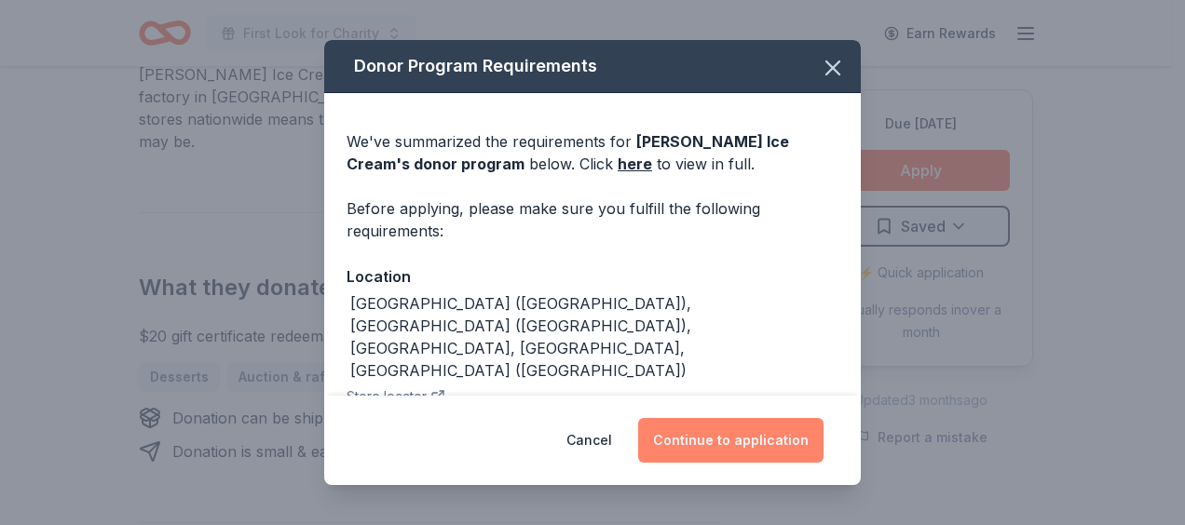
click at [728, 436] on button "Continue to application" at bounding box center [730, 440] width 185 height 45
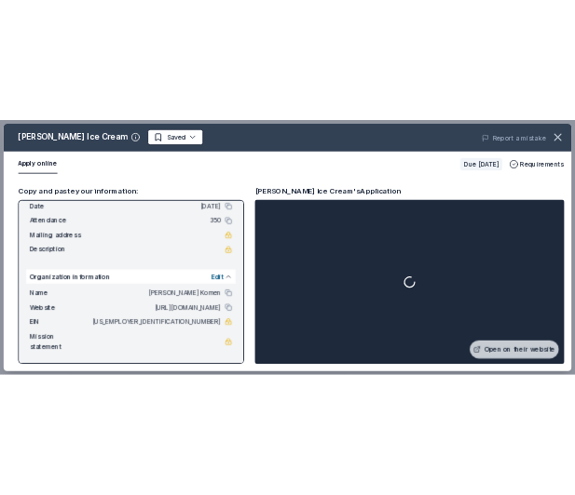
scroll to position [0, 0]
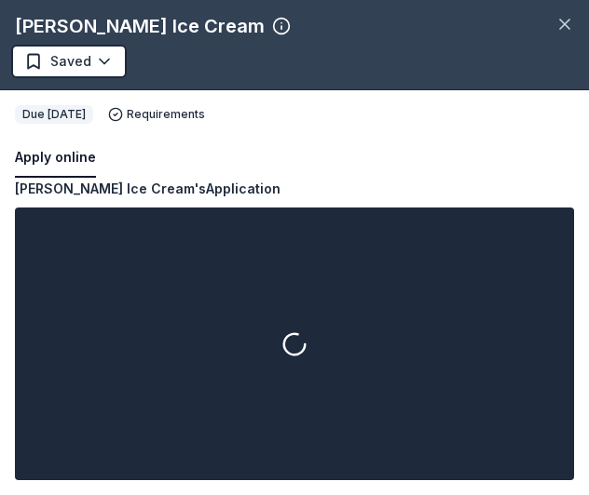
click at [423, 173] on div "Apply online" at bounding box center [294, 158] width 559 height 39
click at [559, 20] on icon "button" at bounding box center [564, 24] width 19 height 19
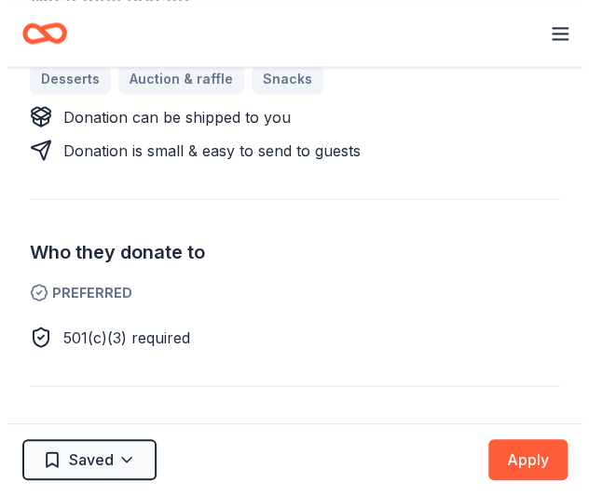
scroll to position [931, 0]
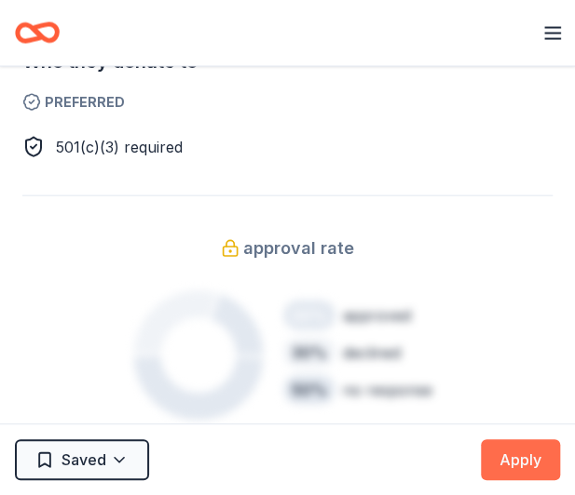
click at [515, 460] on button "Apply" at bounding box center [520, 460] width 79 height 41
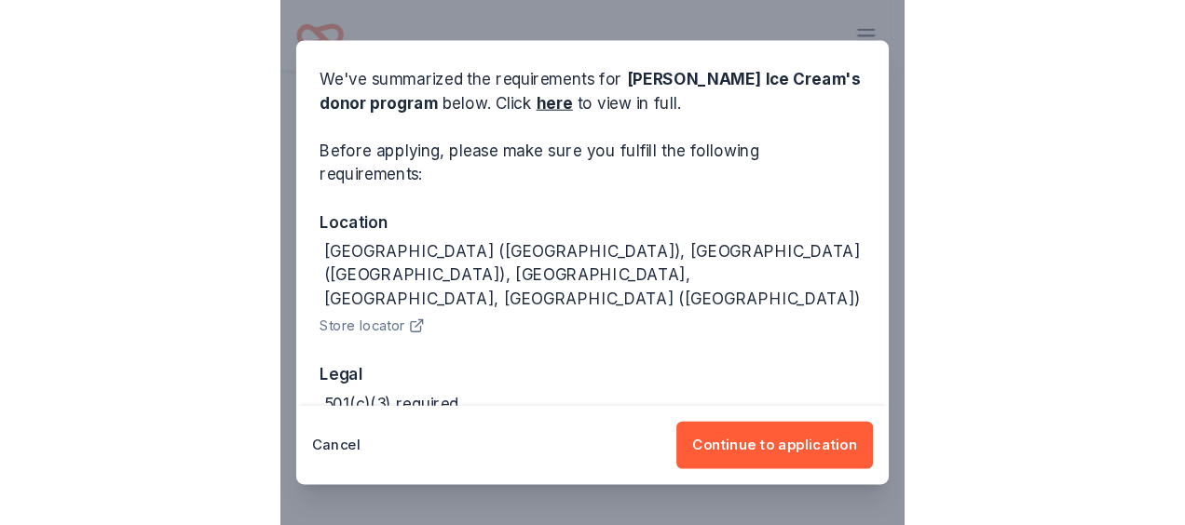
scroll to position [128, 0]
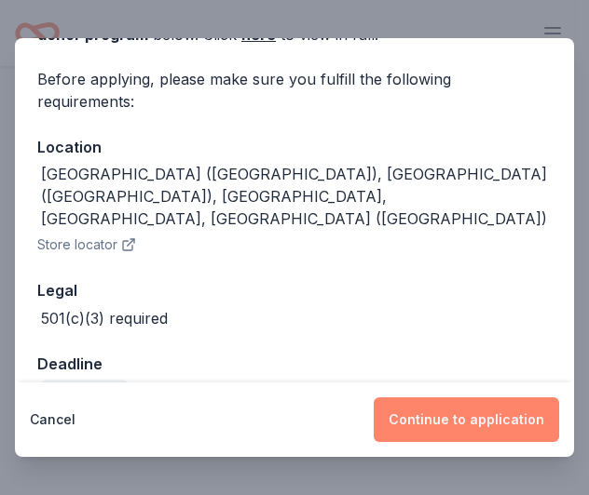
click at [464, 407] on button "Continue to application" at bounding box center [465, 420] width 185 height 45
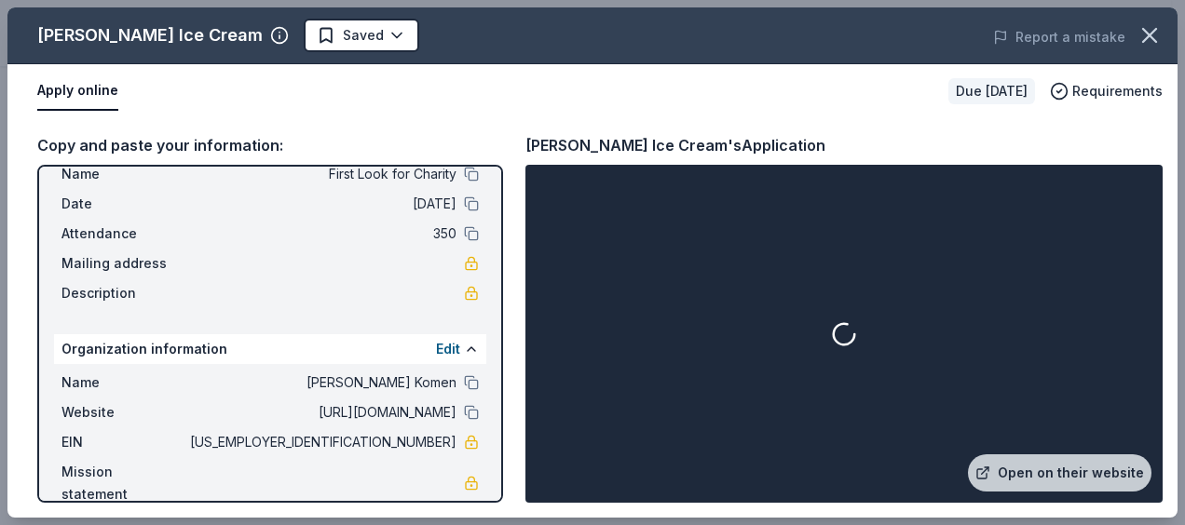
scroll to position [83, 0]
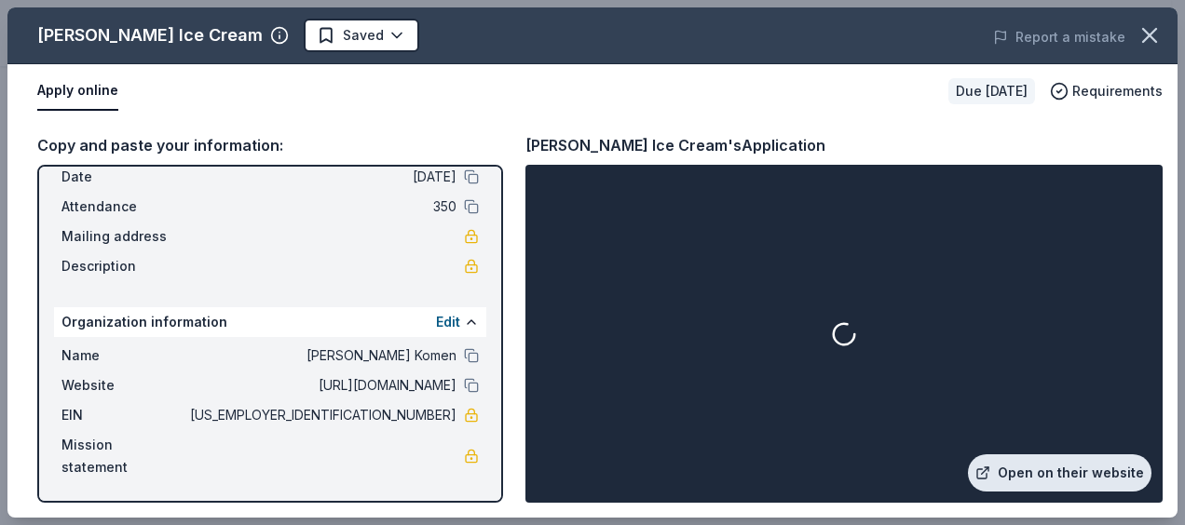
click at [1062, 477] on link "Open on their website" at bounding box center [1059, 472] width 183 height 37
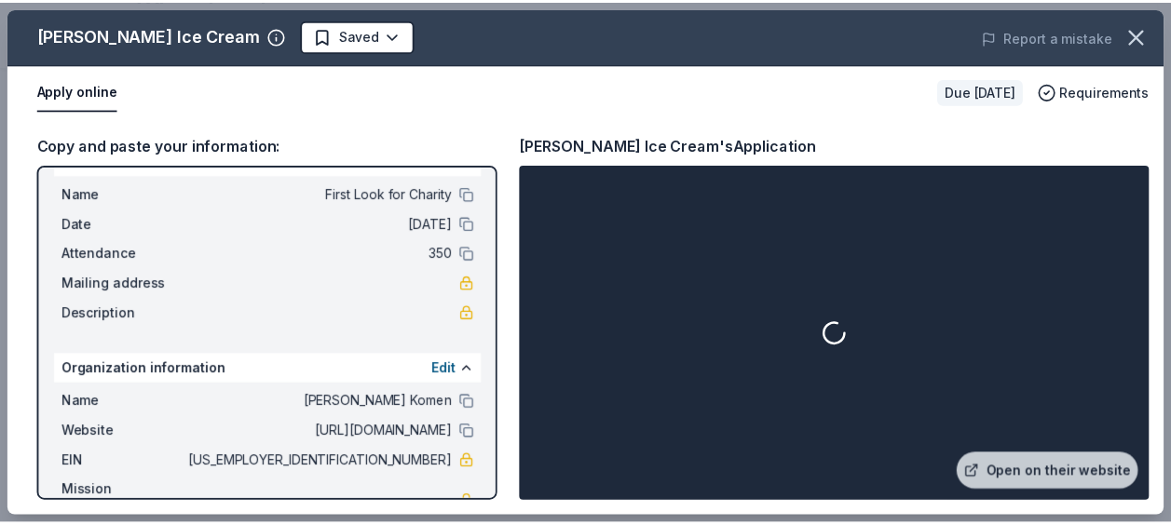
scroll to position [0, 0]
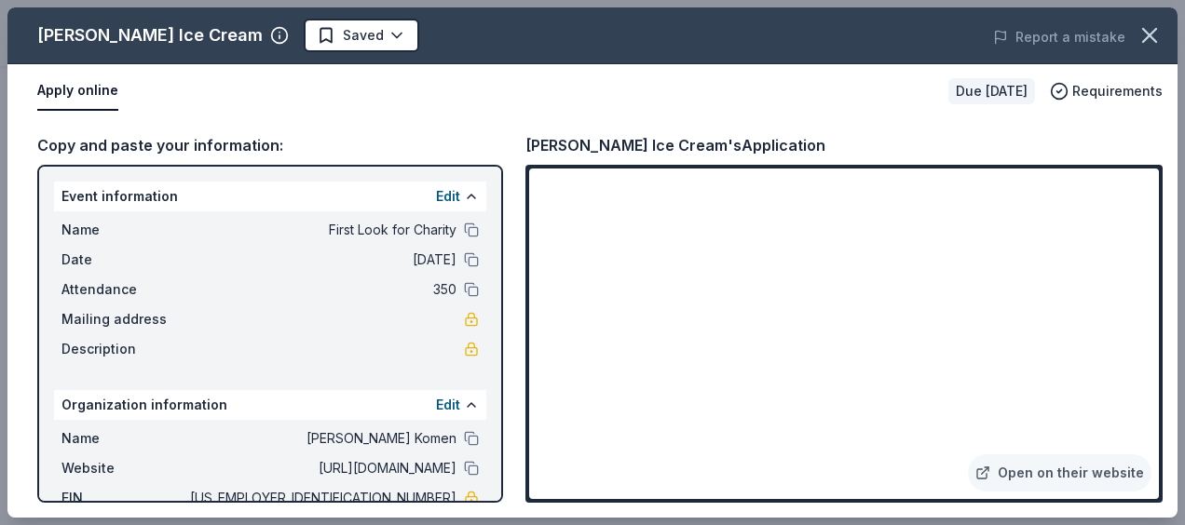
drag, startPoint x: 1144, startPoint y: 31, endPoint x: 1180, endPoint y: 34, distance: 36.4
click at [1144, 31] on icon "button" at bounding box center [1149, 35] width 13 height 13
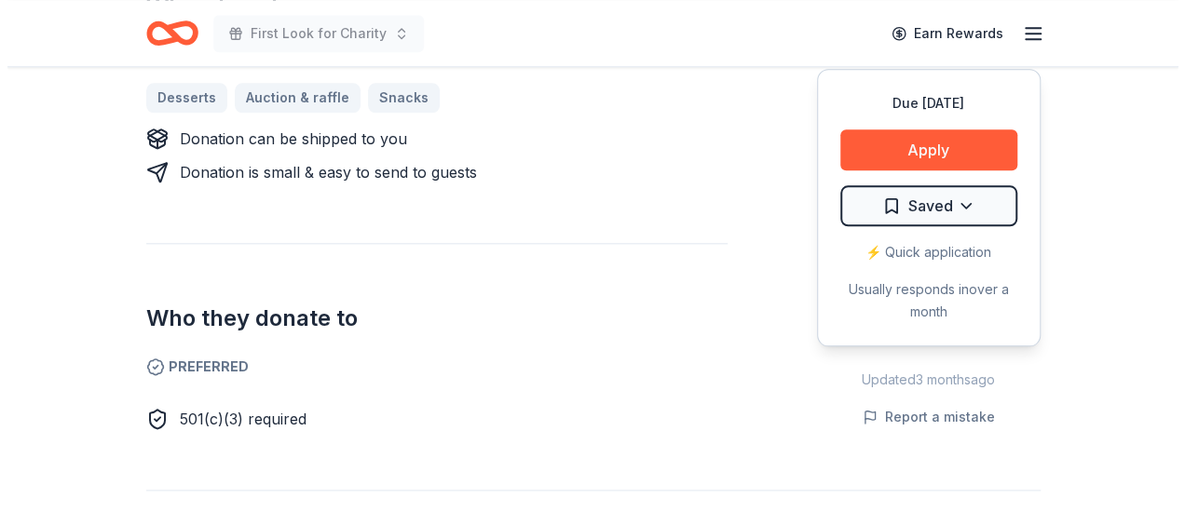
scroll to position [838, 0]
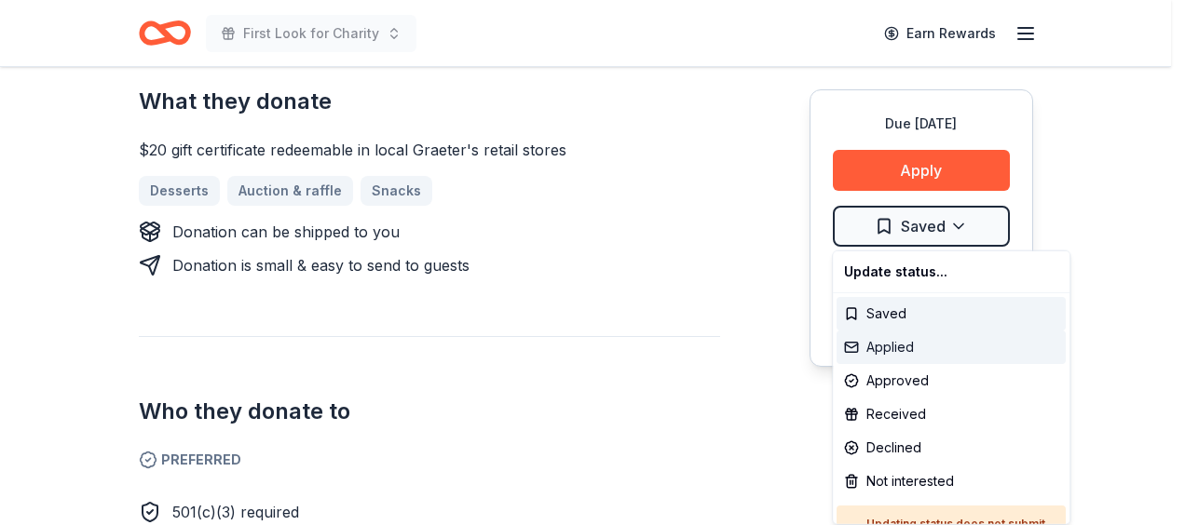
click at [960, 339] on div "Applied" at bounding box center [950, 348] width 229 height 34
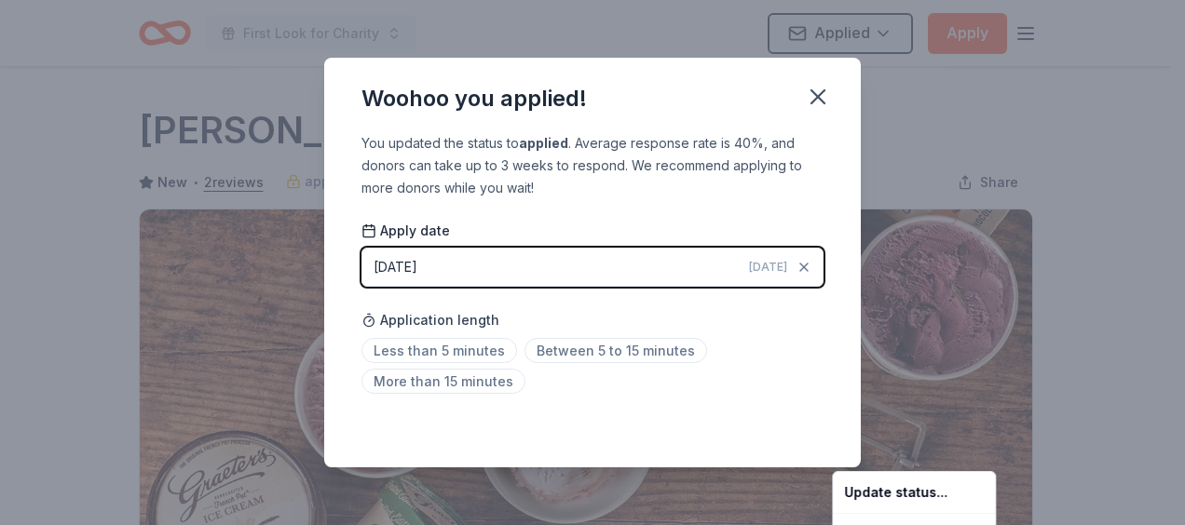
click at [707, 261] on html "First Look for Charity Applied Apply Due in 114 days Share Graeter's Ice Cream …" at bounding box center [592, 262] width 1185 height 525
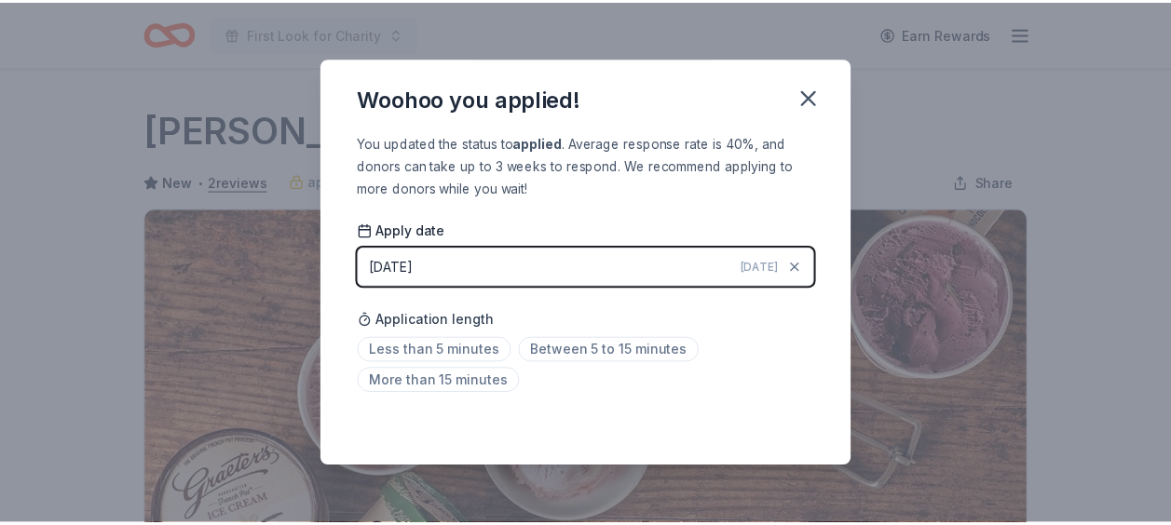
scroll to position [484, 0]
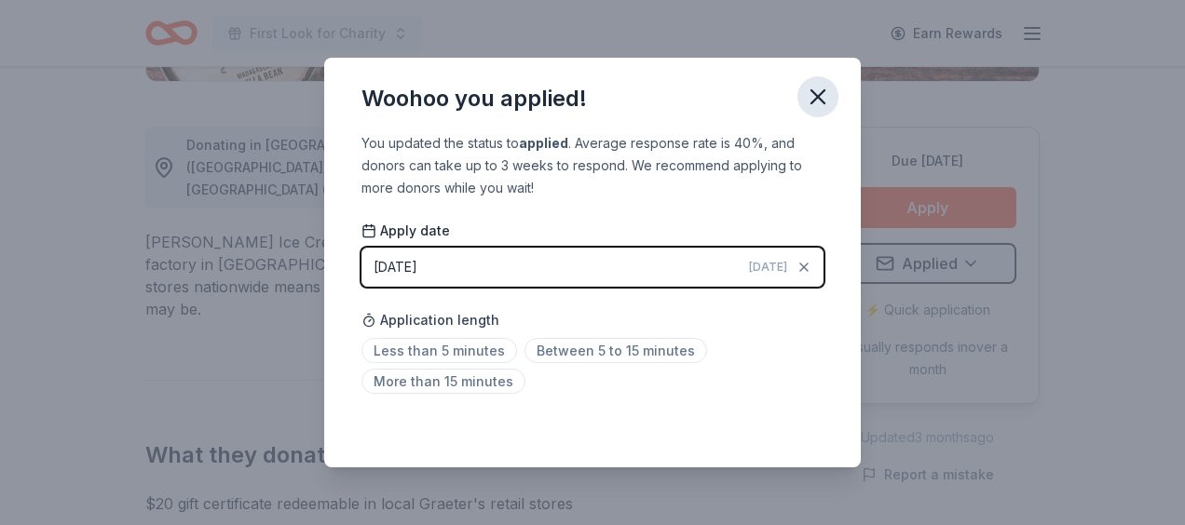
click at [816, 89] on icon "button" at bounding box center [818, 97] width 26 height 26
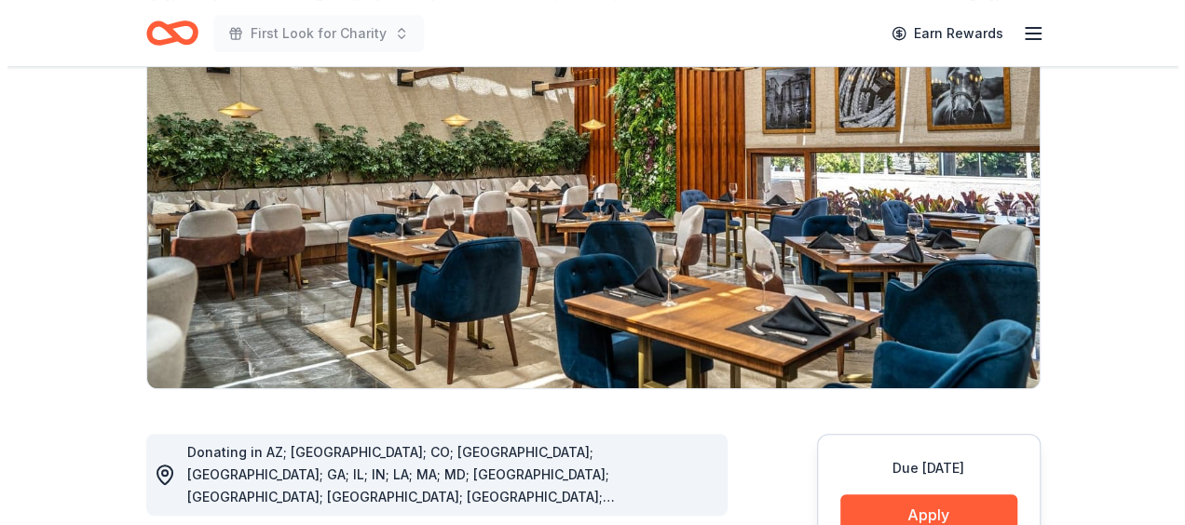
scroll to position [466, 0]
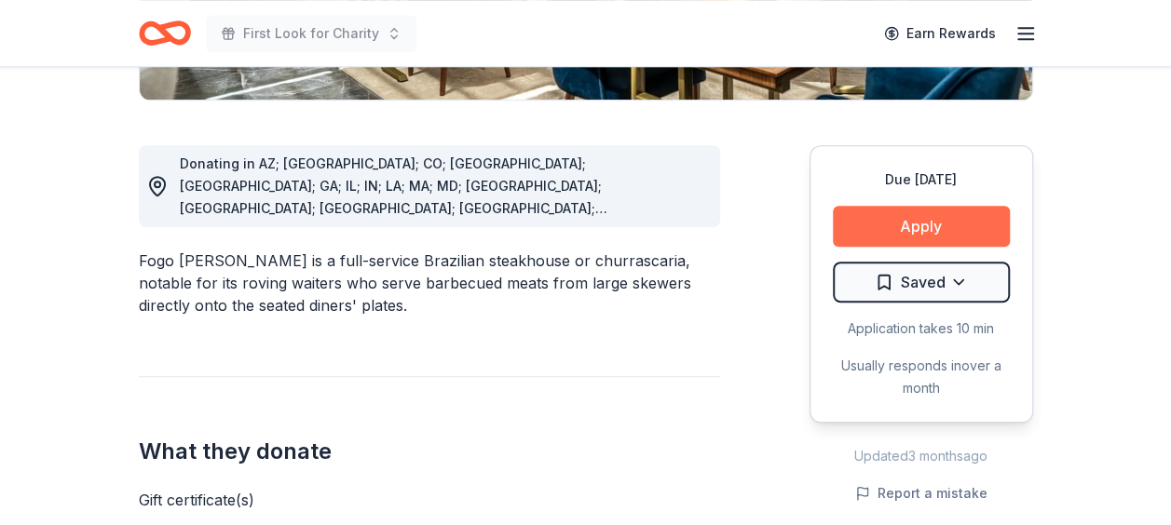
click at [926, 211] on button "Apply" at bounding box center [921, 226] width 177 height 41
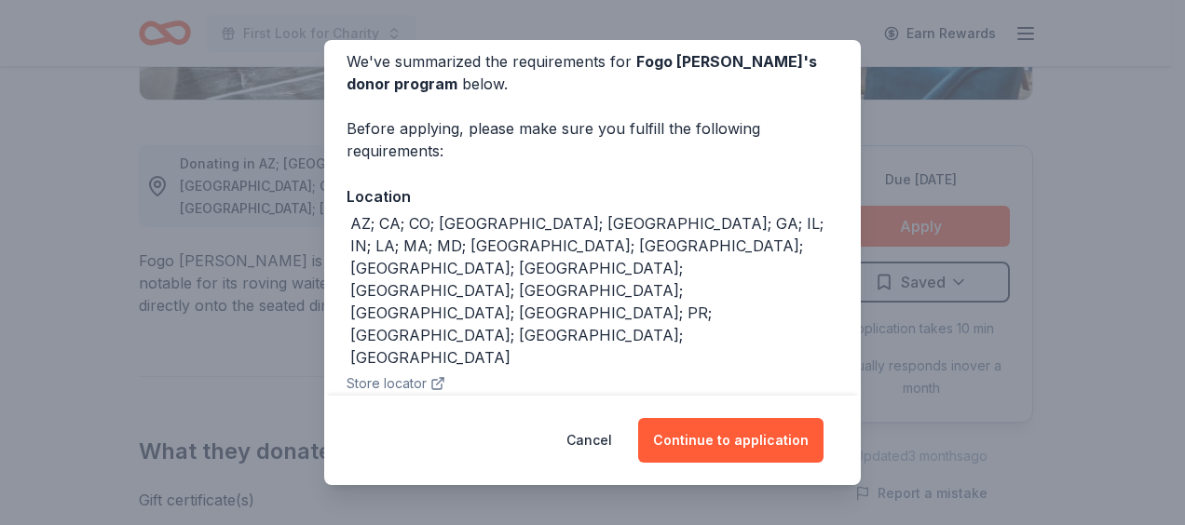
scroll to position [139, 0]
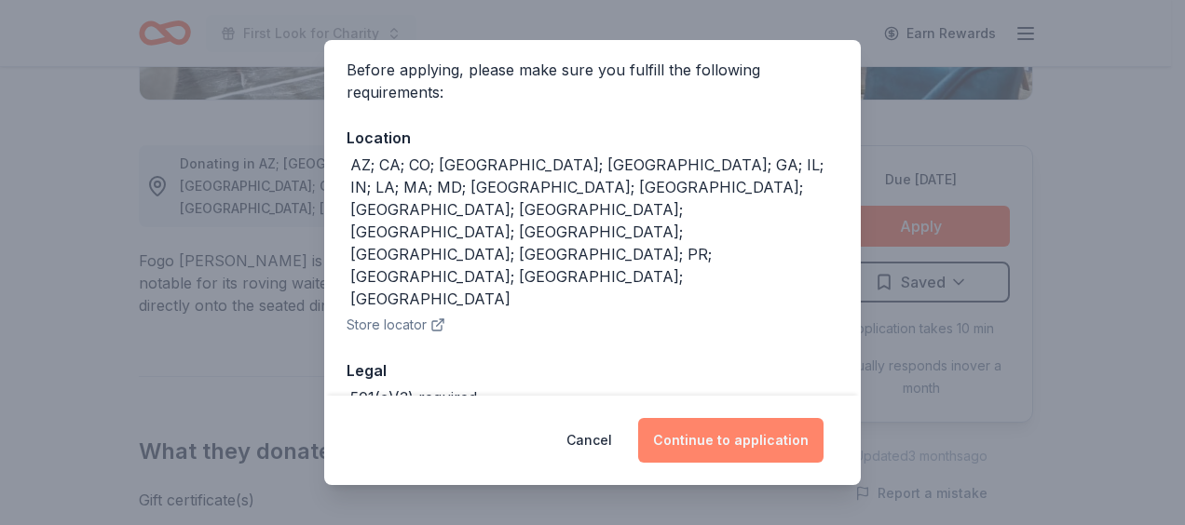
click at [756, 441] on button "Continue to application" at bounding box center [730, 440] width 185 height 45
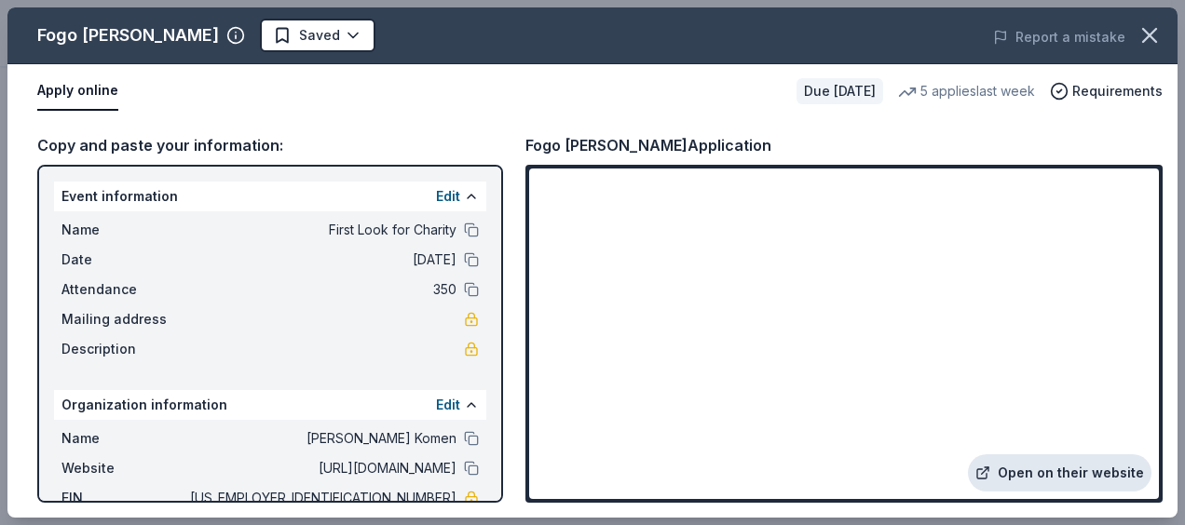
click at [1041, 467] on link "Open on their website" at bounding box center [1059, 472] width 183 height 37
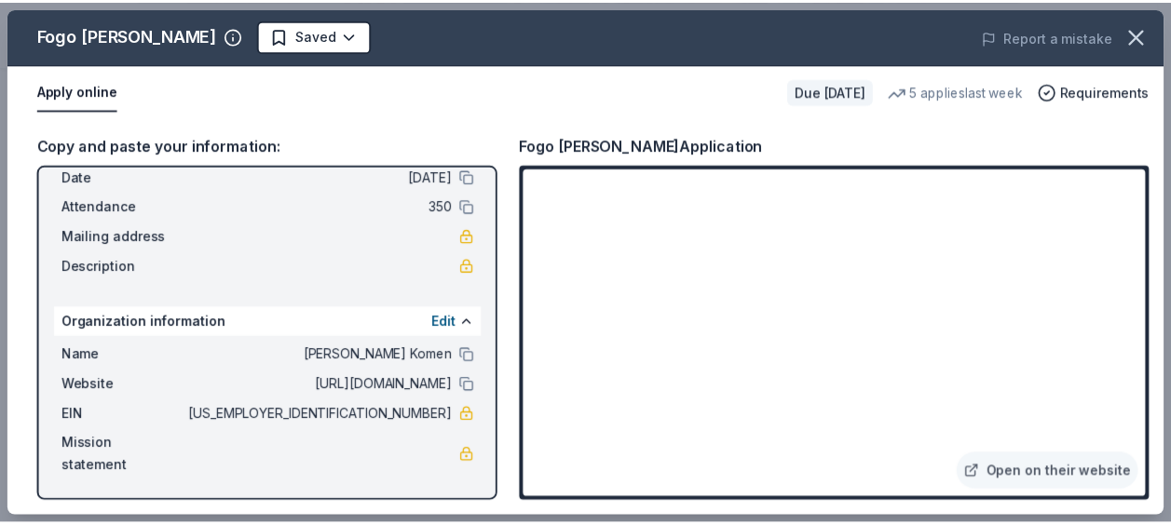
scroll to position [0, 0]
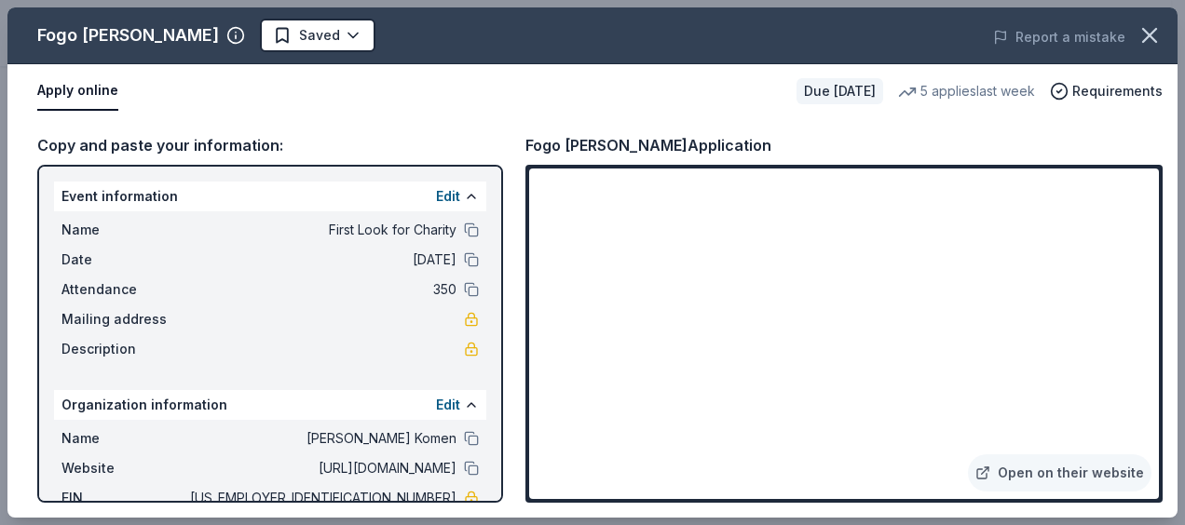
click at [996, 121] on div "Copy and paste your information: Event information Edit Name First Look for Cha…" at bounding box center [592, 318] width 1170 height 400
click at [1151, 37] on icon "button" at bounding box center [1149, 35] width 13 height 13
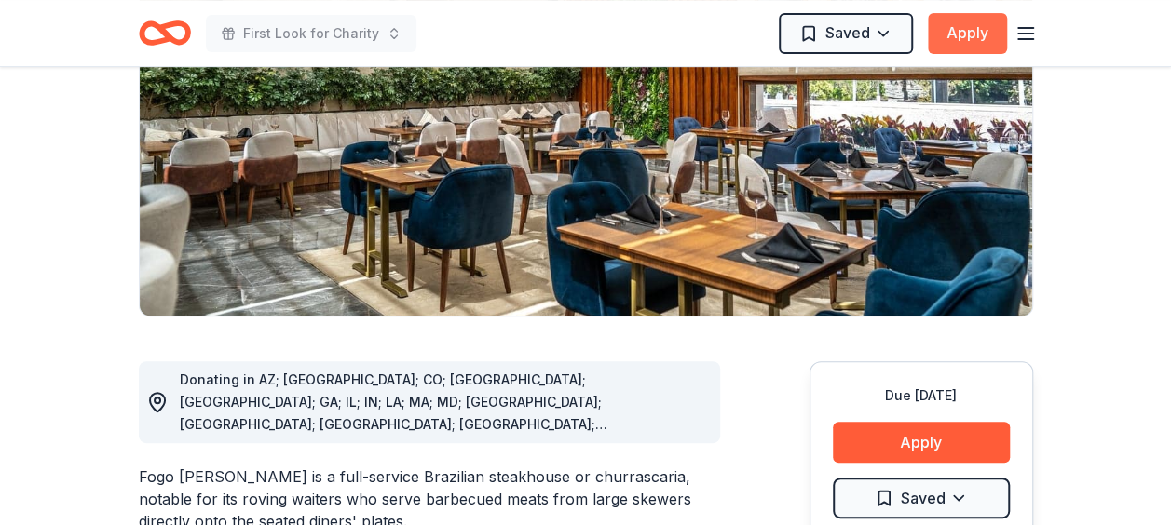
scroll to position [93, 0]
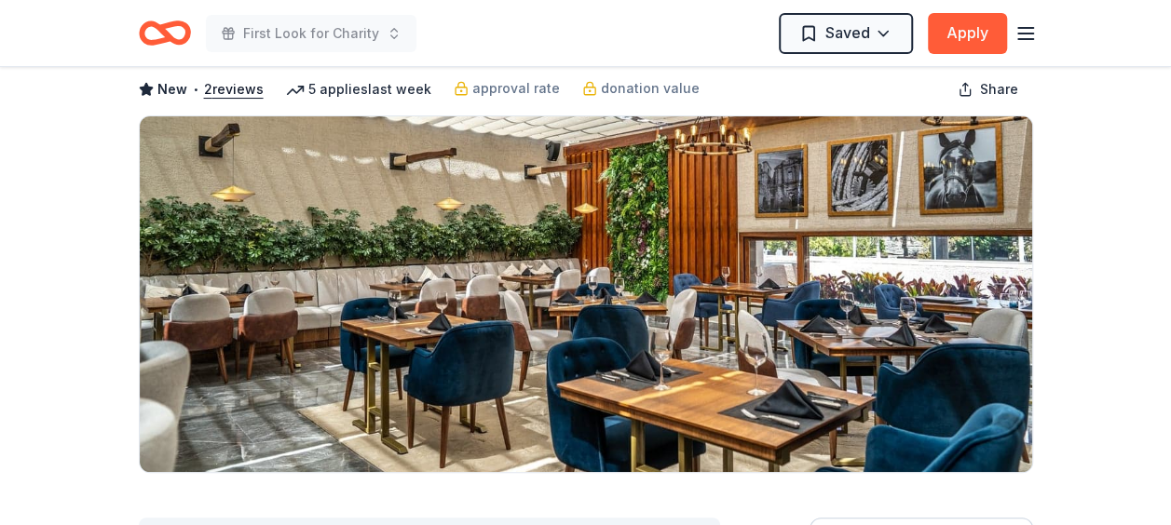
click at [1030, 28] on line "button" at bounding box center [1025, 28] width 15 height 0
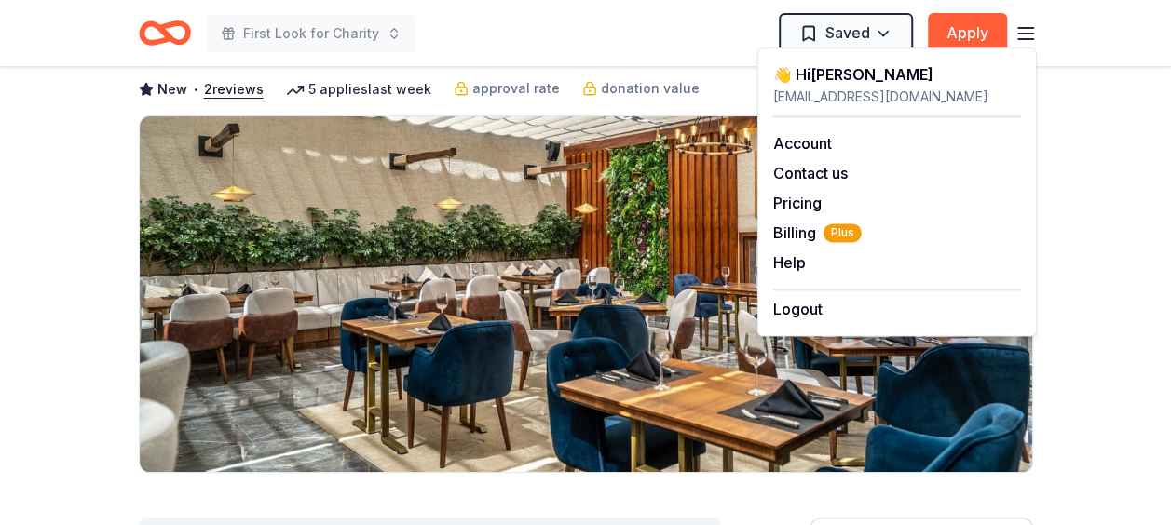
click at [648, 33] on div "First Look for Charity Saved Apply" at bounding box center [586, 33] width 894 height 44
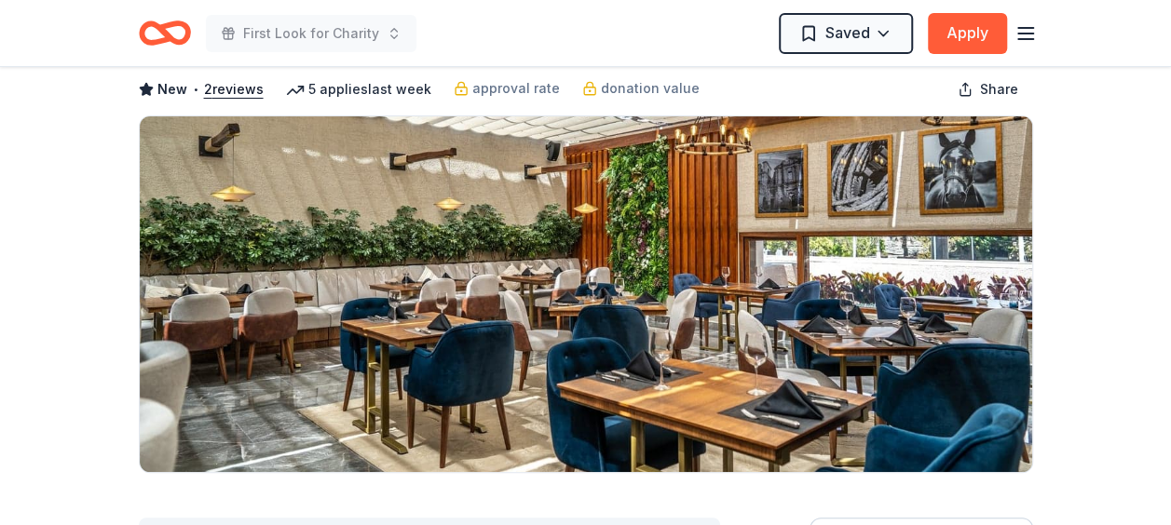
scroll to position [0, 0]
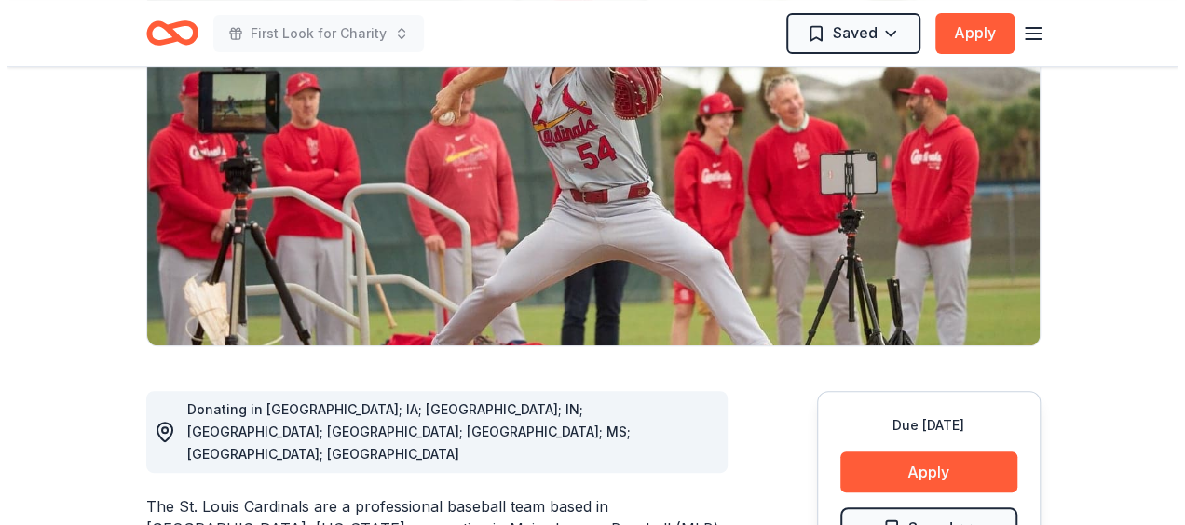
scroll to position [279, 0]
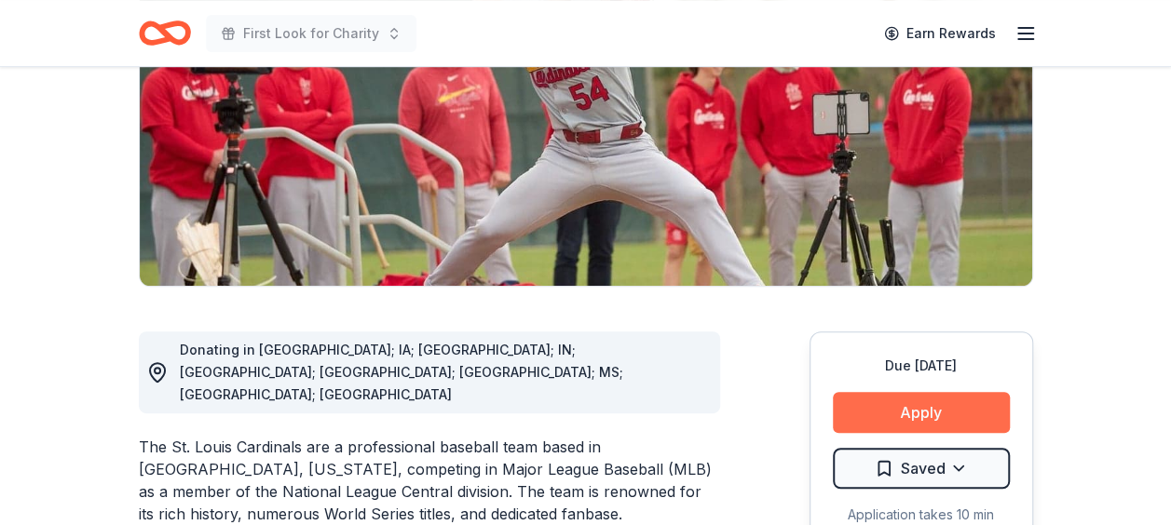
click at [977, 413] on button "Apply" at bounding box center [921, 412] width 177 height 41
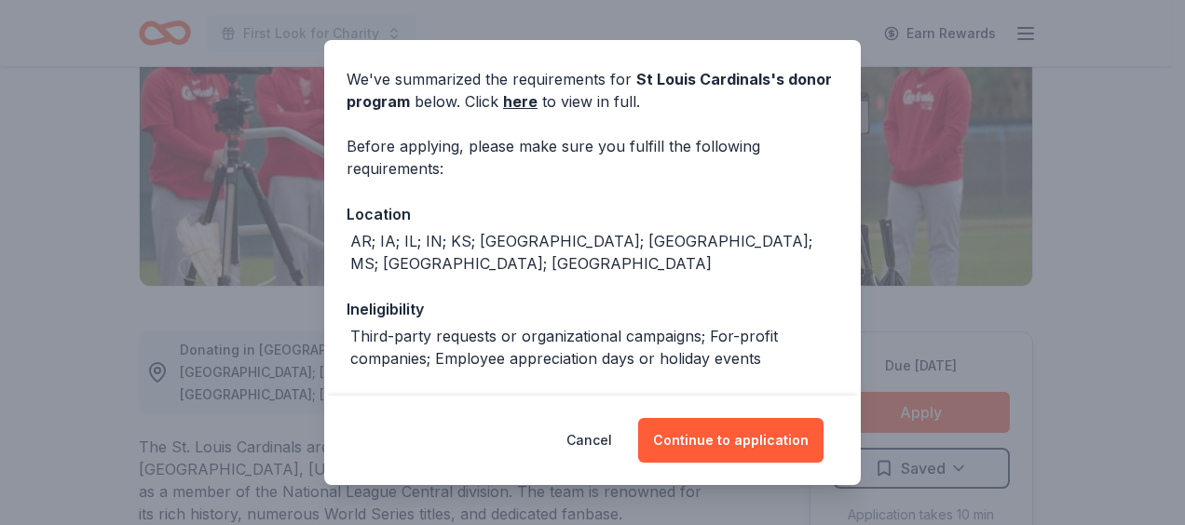
scroll to position [186, 0]
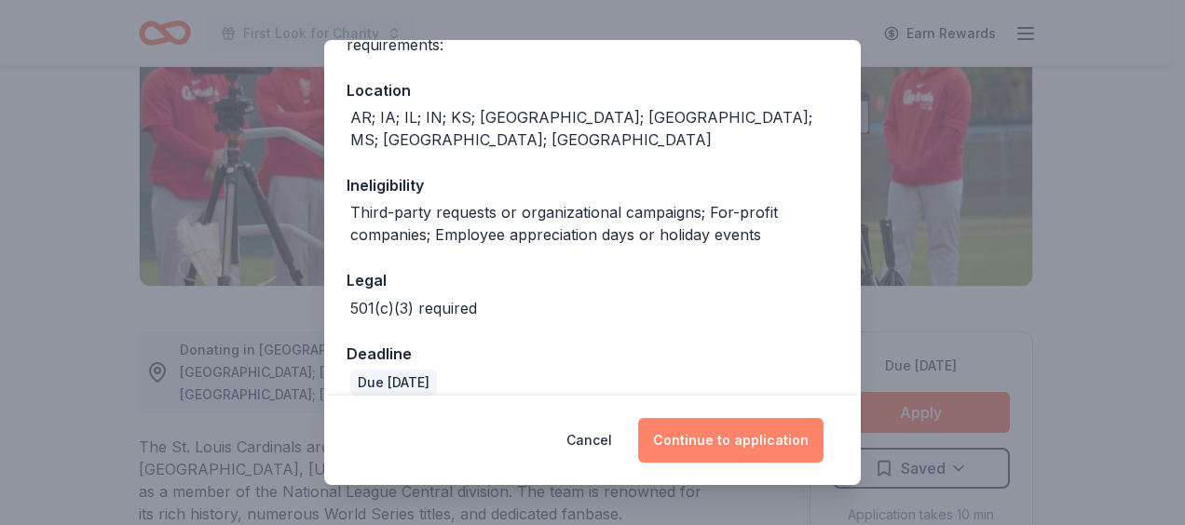
click at [753, 435] on button "Continue to application" at bounding box center [730, 440] width 185 height 45
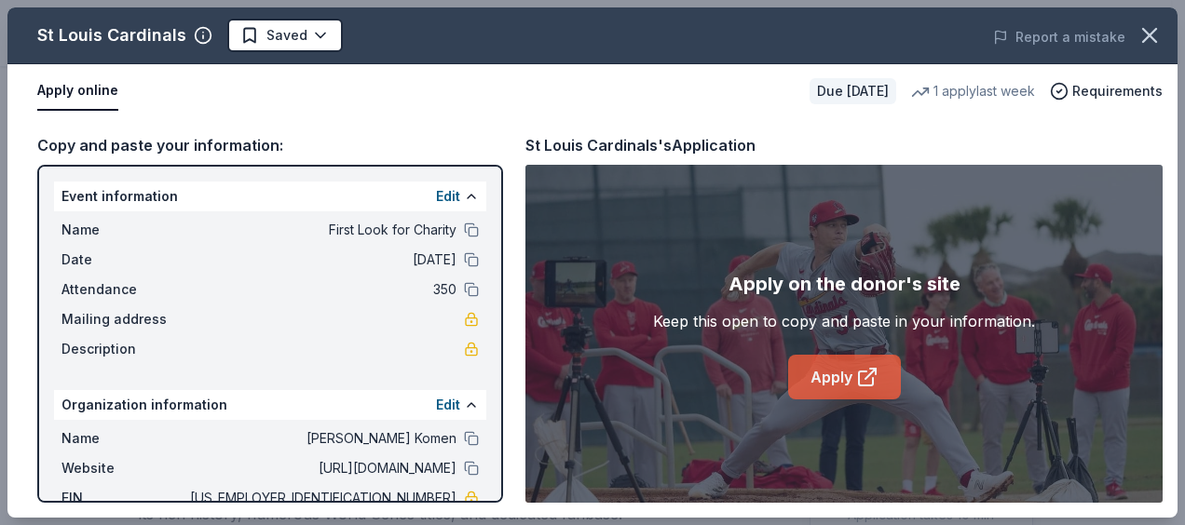
click at [855, 378] on link "Apply" at bounding box center [844, 377] width 113 height 45
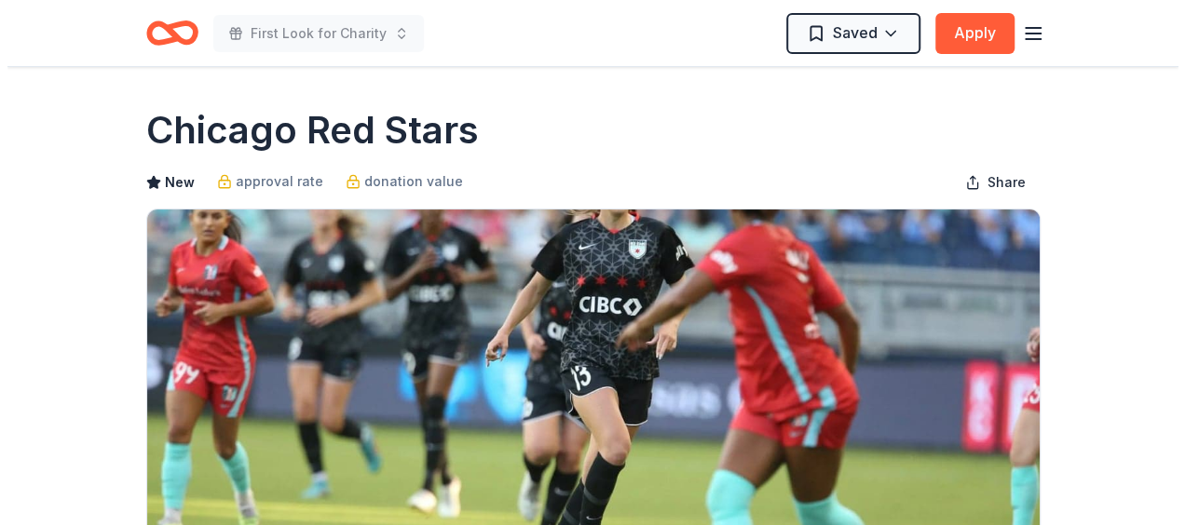
scroll to position [279, 0]
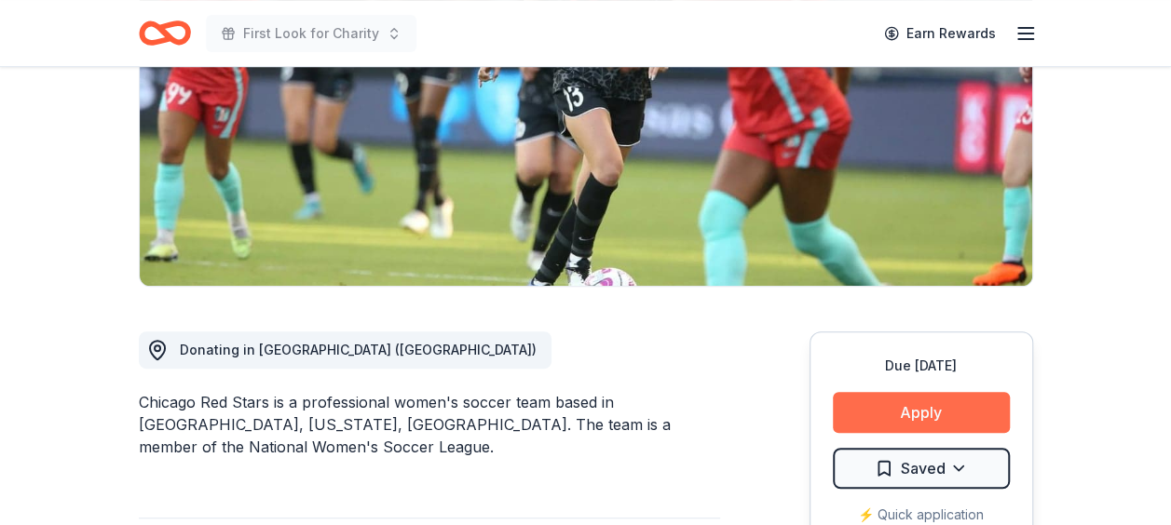
click at [958, 403] on button "Apply" at bounding box center [921, 412] width 177 height 41
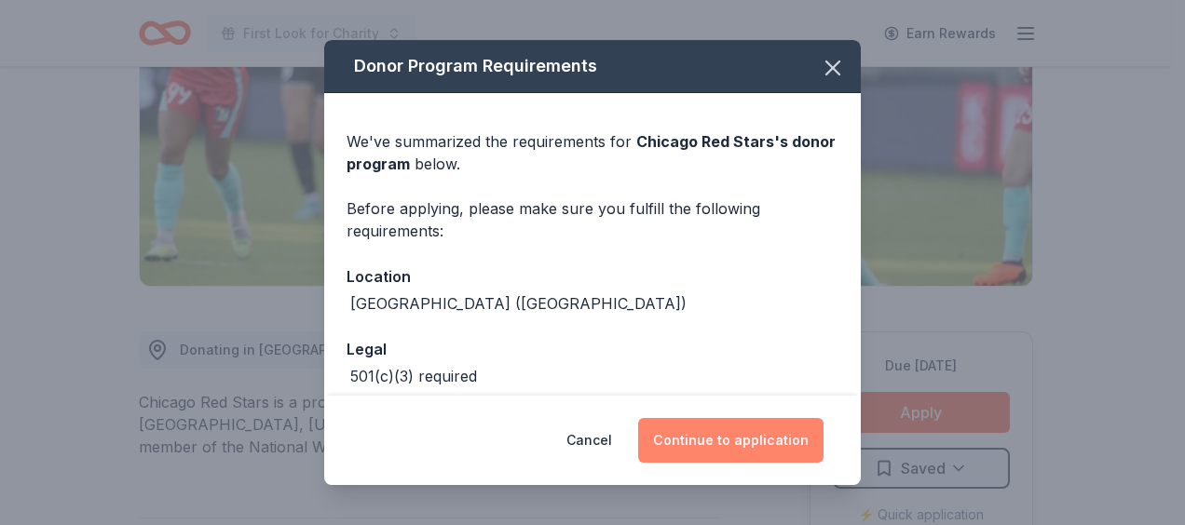
click at [717, 428] on button "Continue to application" at bounding box center [730, 440] width 185 height 45
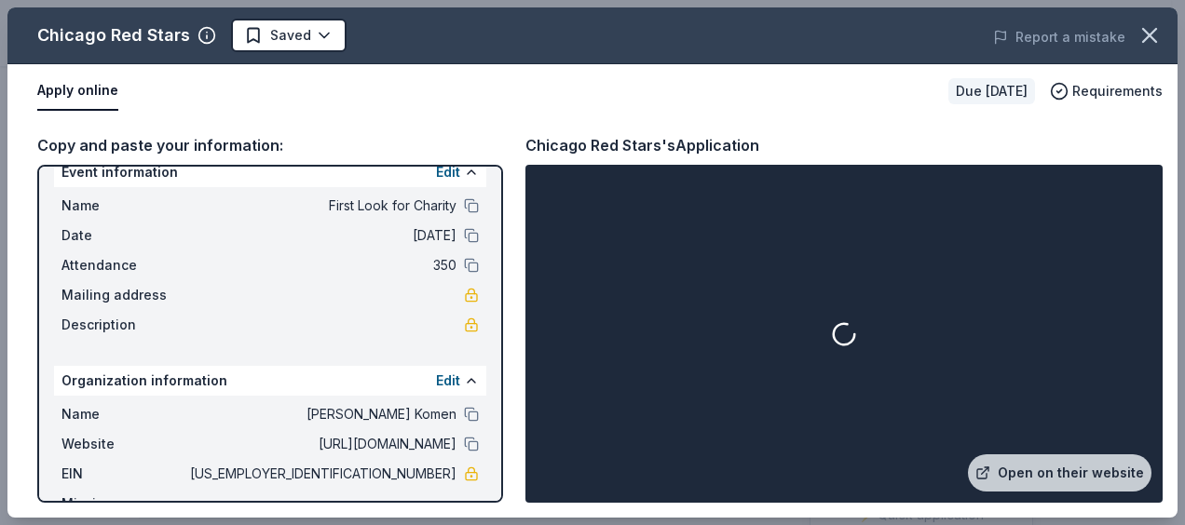
scroll to position [0, 0]
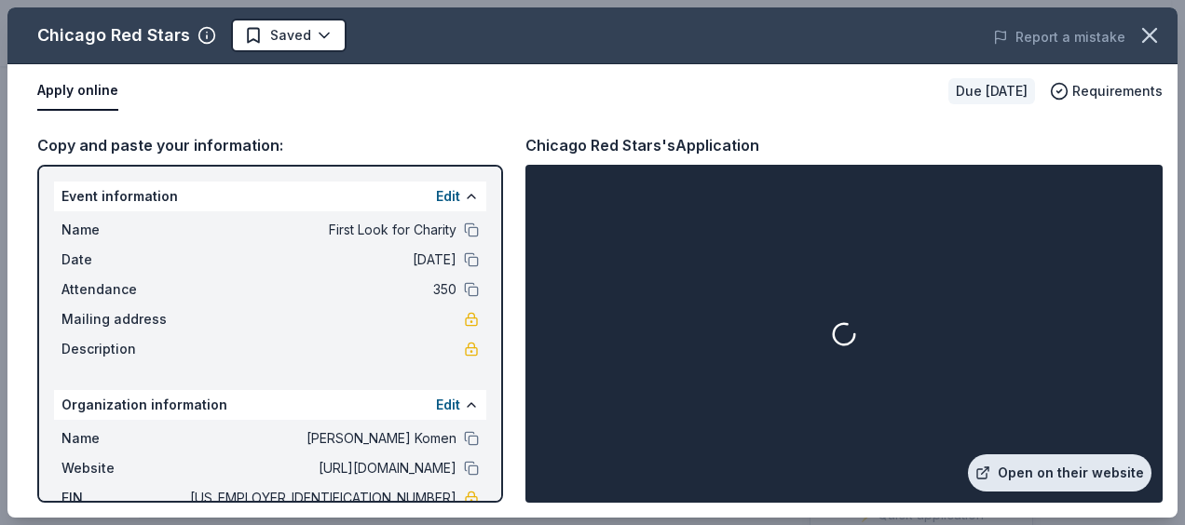
click at [1037, 476] on link "Open on their website" at bounding box center [1059, 472] width 183 height 37
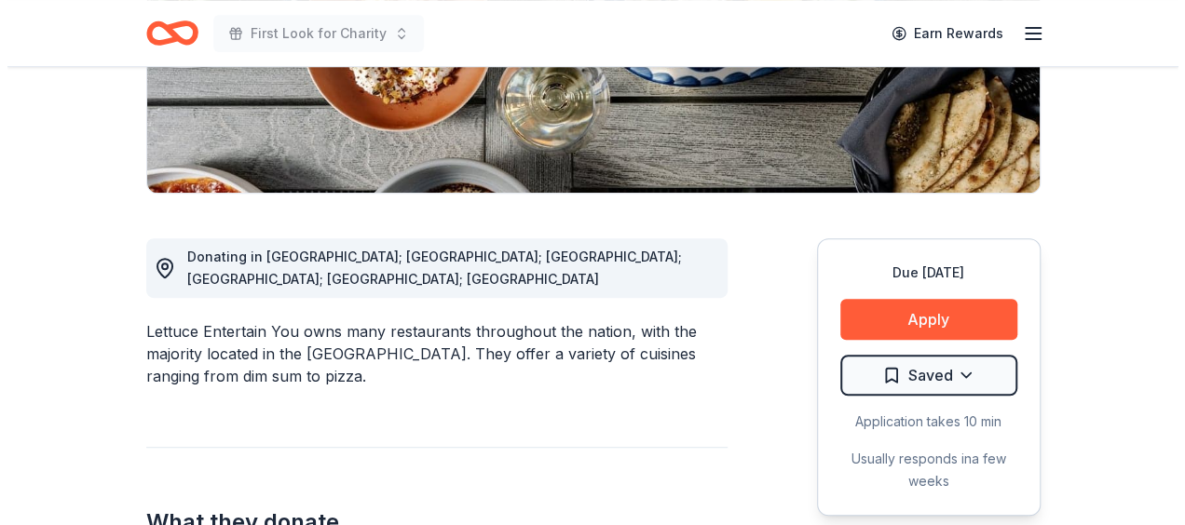
scroll to position [559, 0]
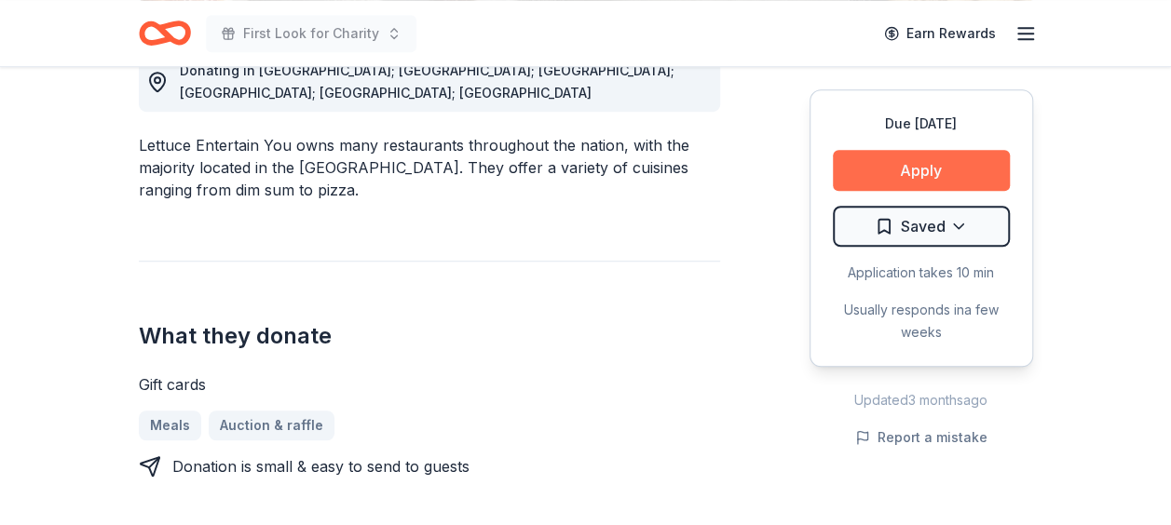
click at [924, 156] on button "Apply" at bounding box center [921, 170] width 177 height 41
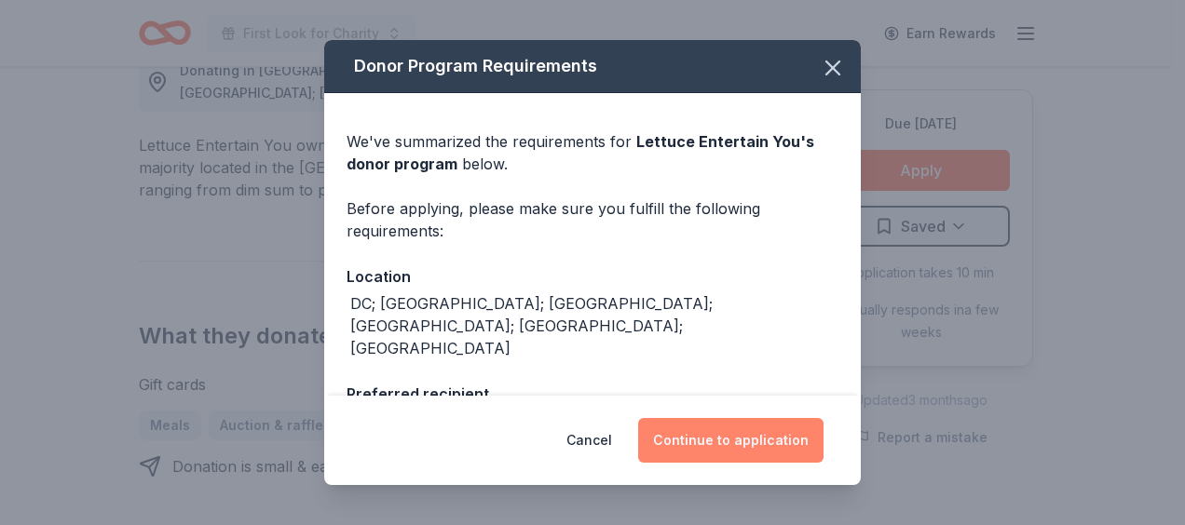
click at [741, 449] on button "Continue to application" at bounding box center [730, 440] width 185 height 45
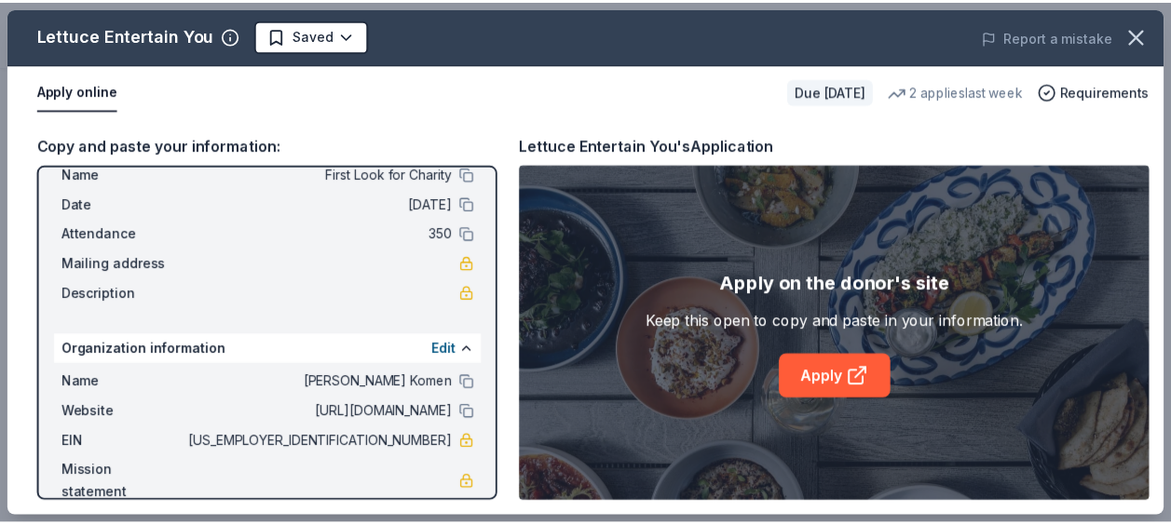
scroll to position [83, 0]
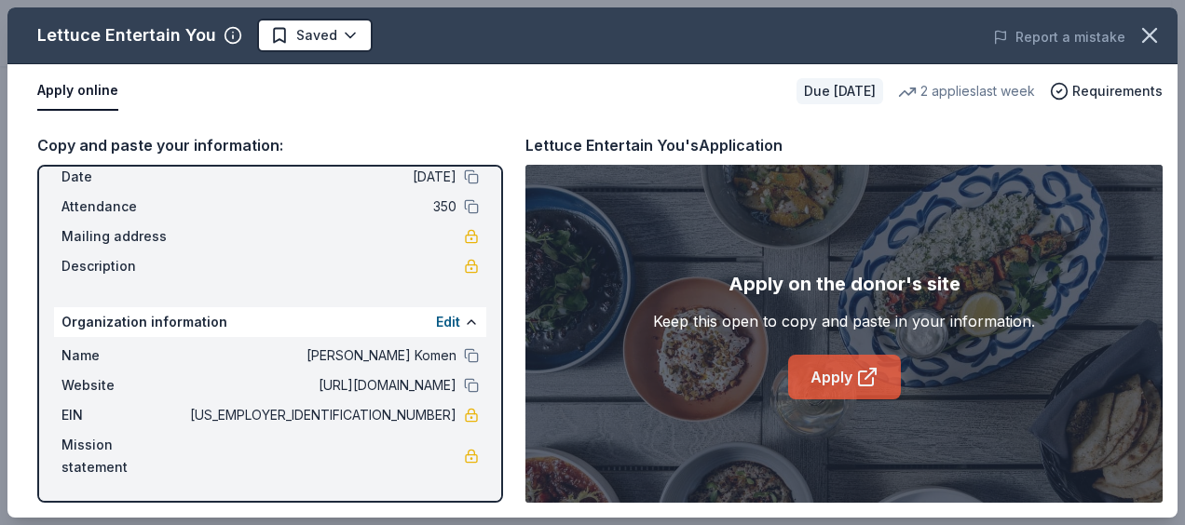
click at [873, 371] on icon at bounding box center [870, 374] width 10 height 10
click at [1149, 32] on icon "button" at bounding box center [1149, 35] width 26 height 26
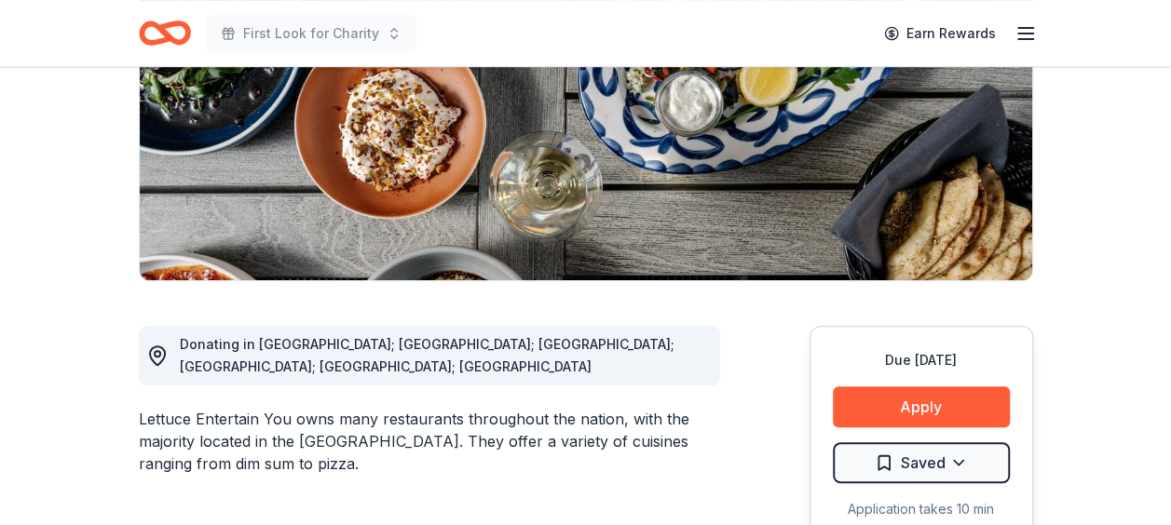
scroll to position [373, 0]
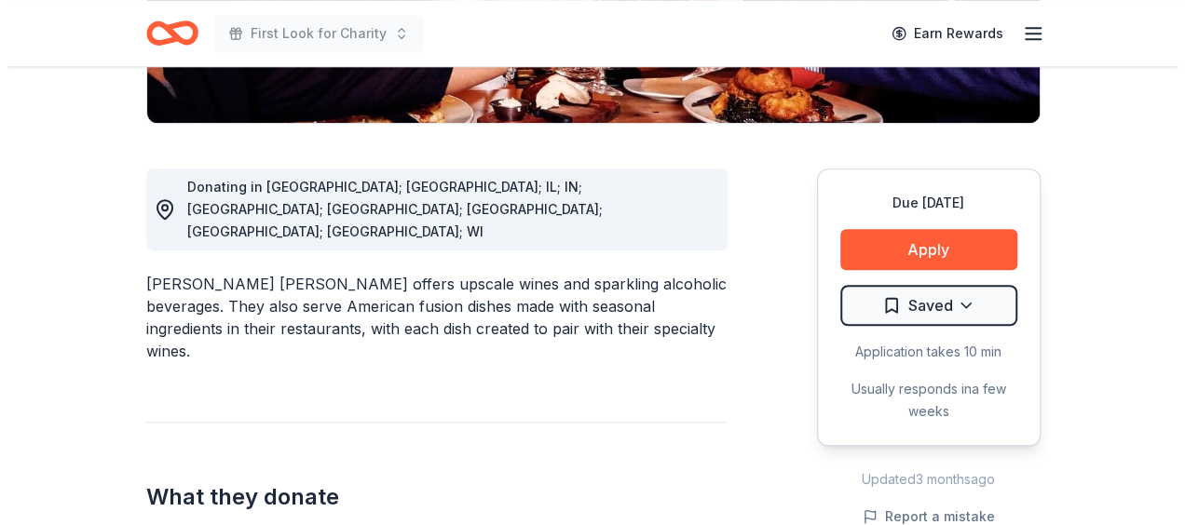
scroll to position [466, 0]
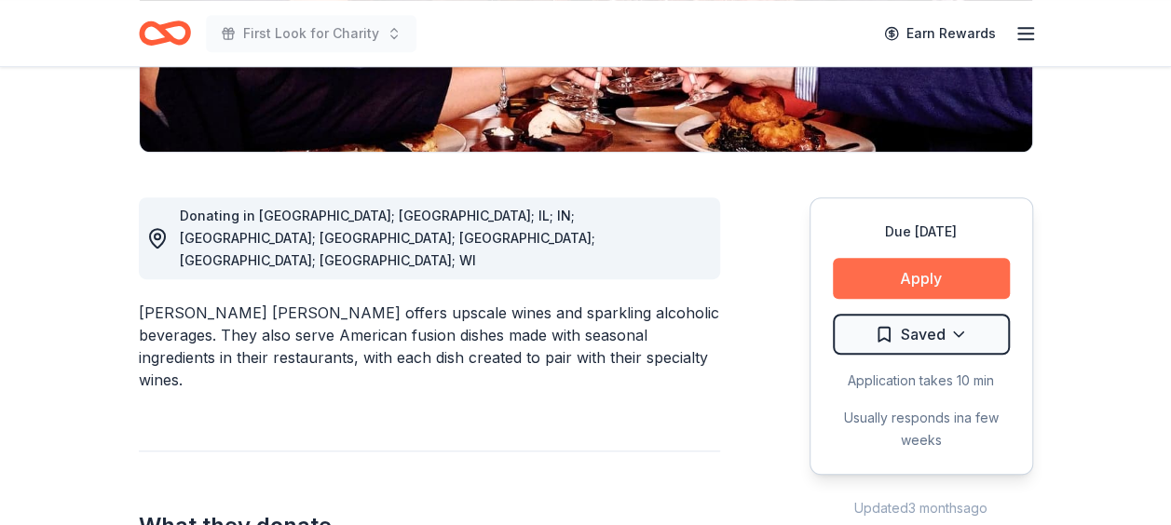
click at [938, 258] on button "Apply" at bounding box center [921, 278] width 177 height 41
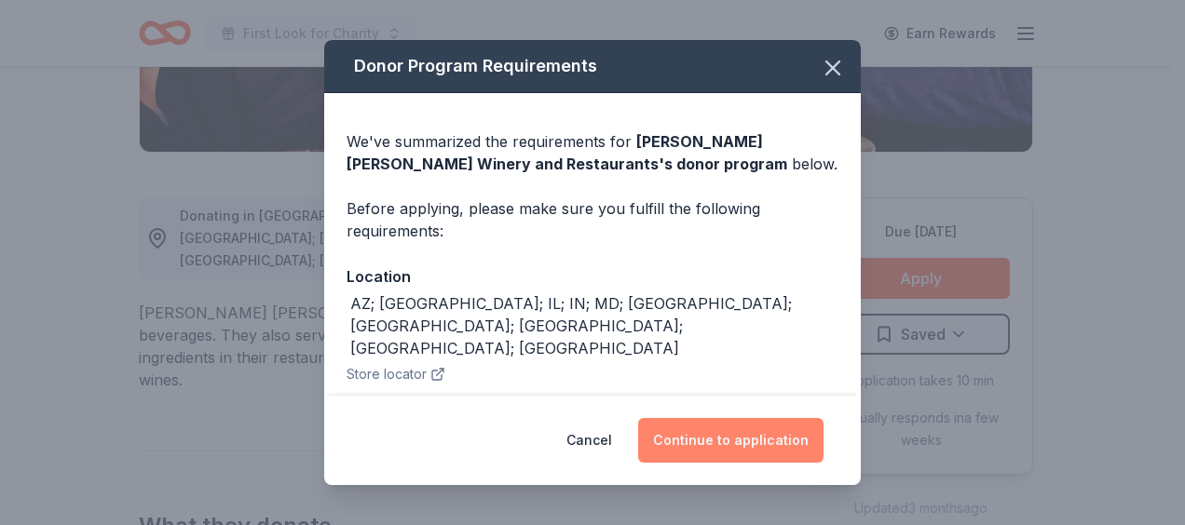
click at [762, 432] on button "Continue to application" at bounding box center [730, 440] width 185 height 45
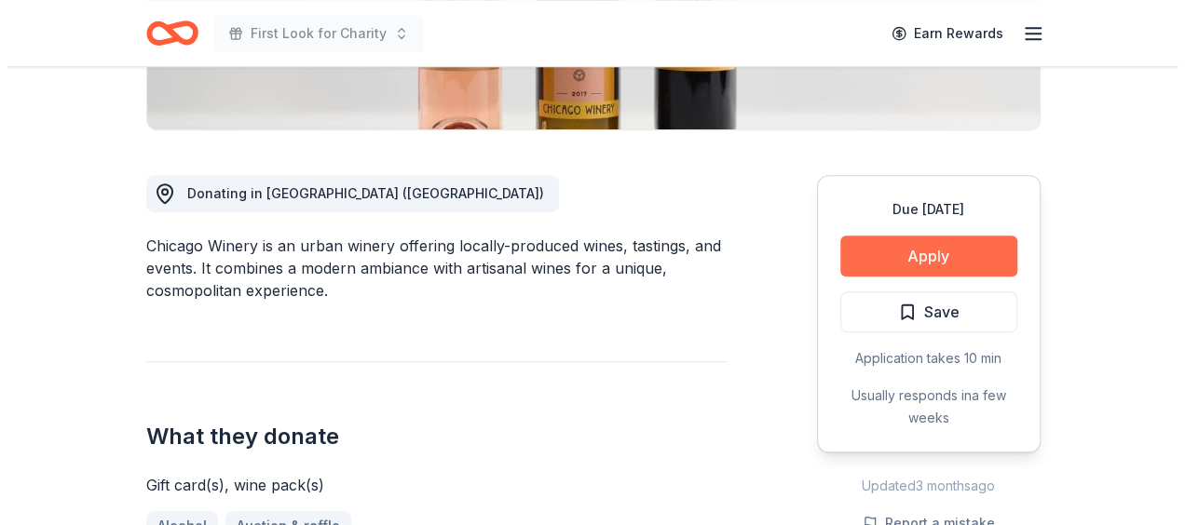
scroll to position [466, 0]
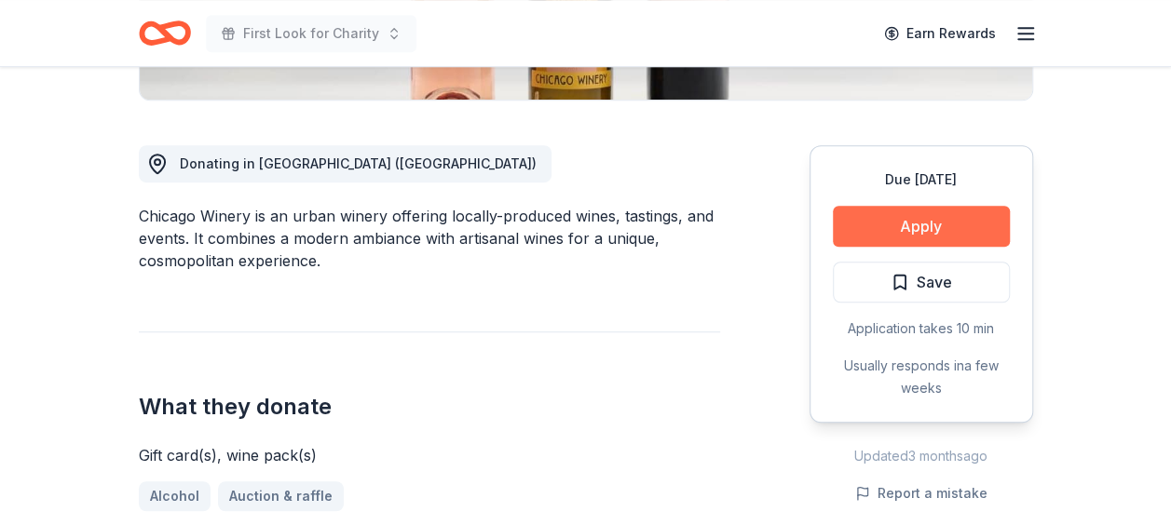
click at [965, 224] on button "Apply" at bounding box center [921, 226] width 177 height 41
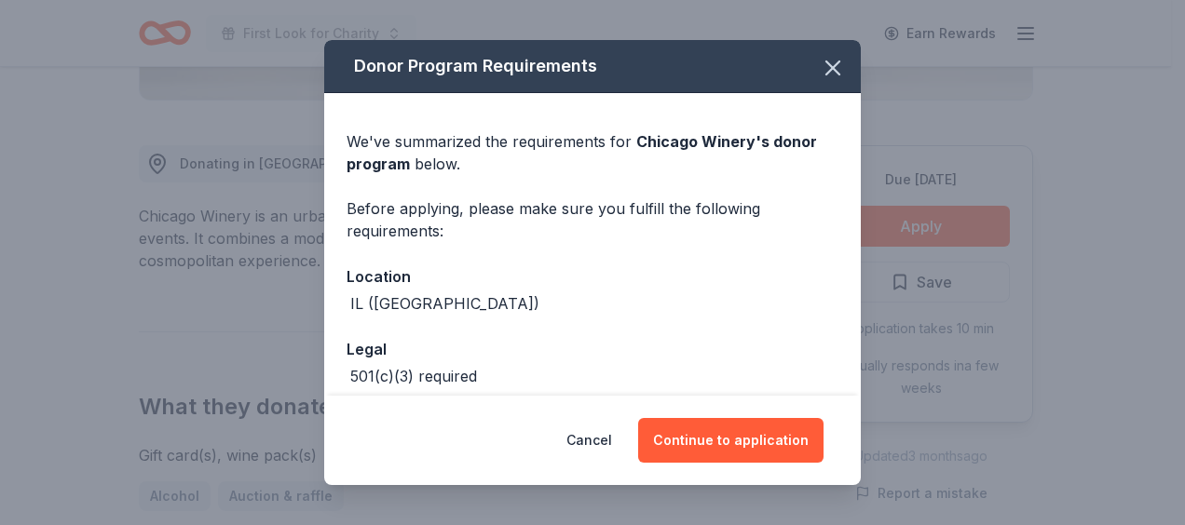
scroll to position [90, 0]
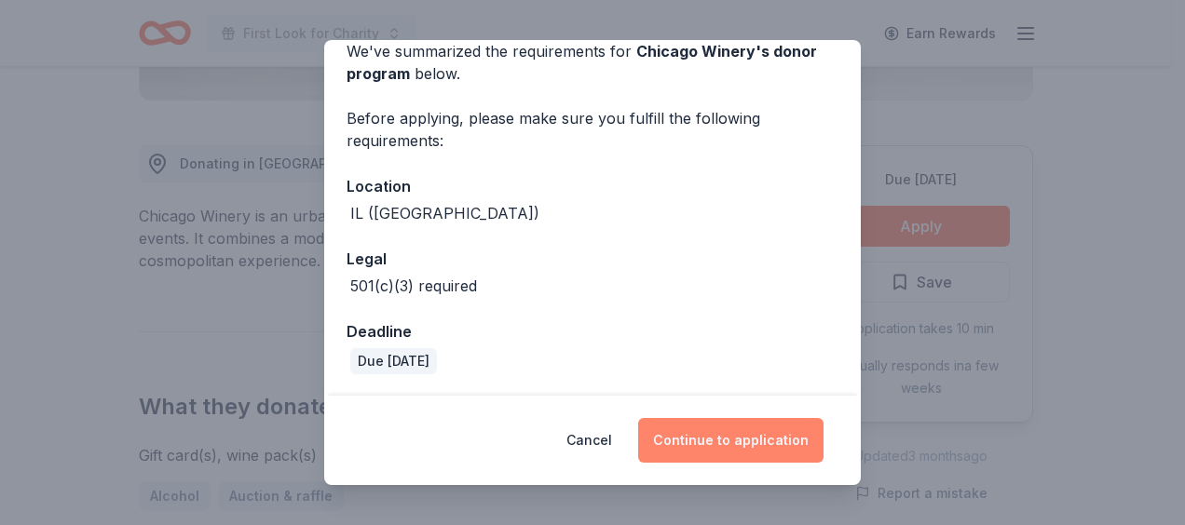
click at [732, 450] on button "Continue to application" at bounding box center [730, 440] width 185 height 45
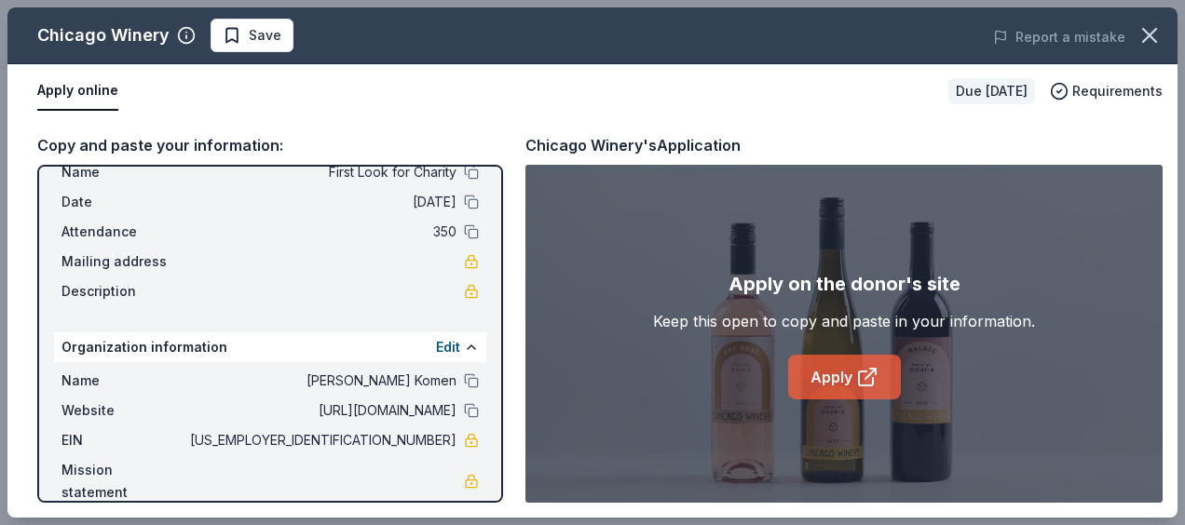
scroll to position [83, 0]
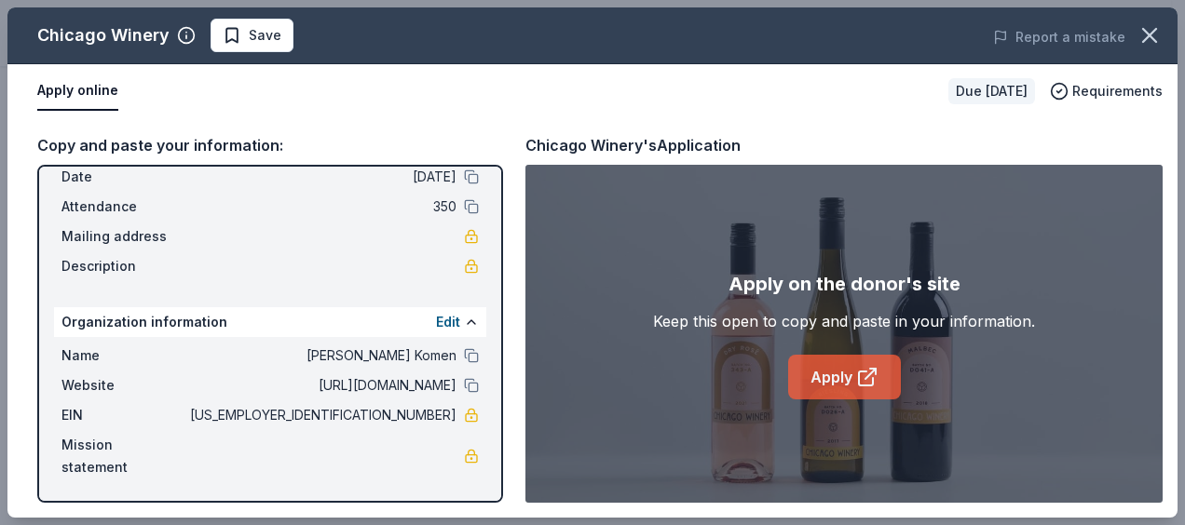
click at [852, 373] on link "Apply" at bounding box center [844, 377] width 113 height 45
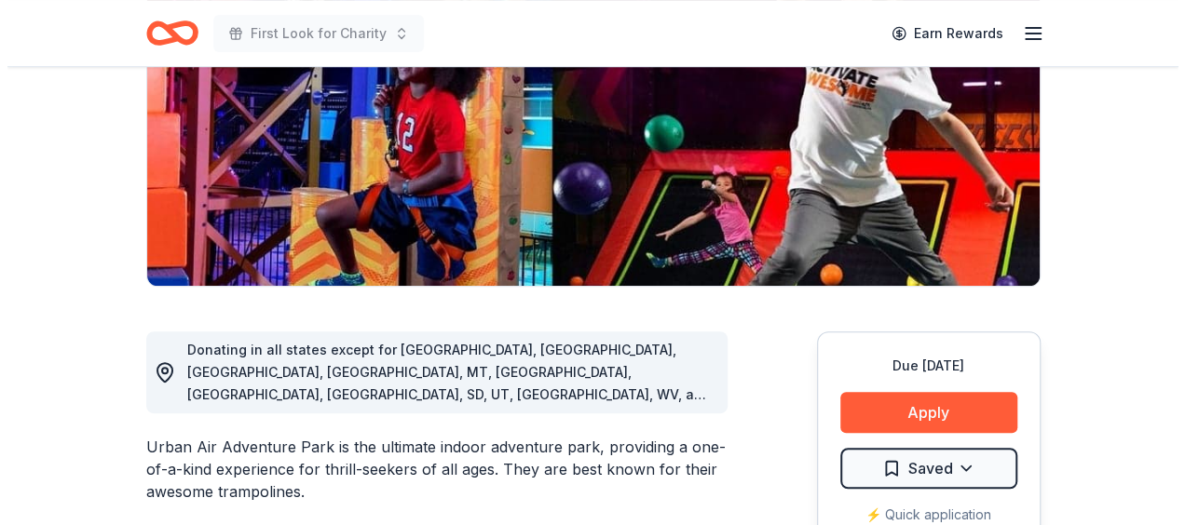
scroll to position [466, 0]
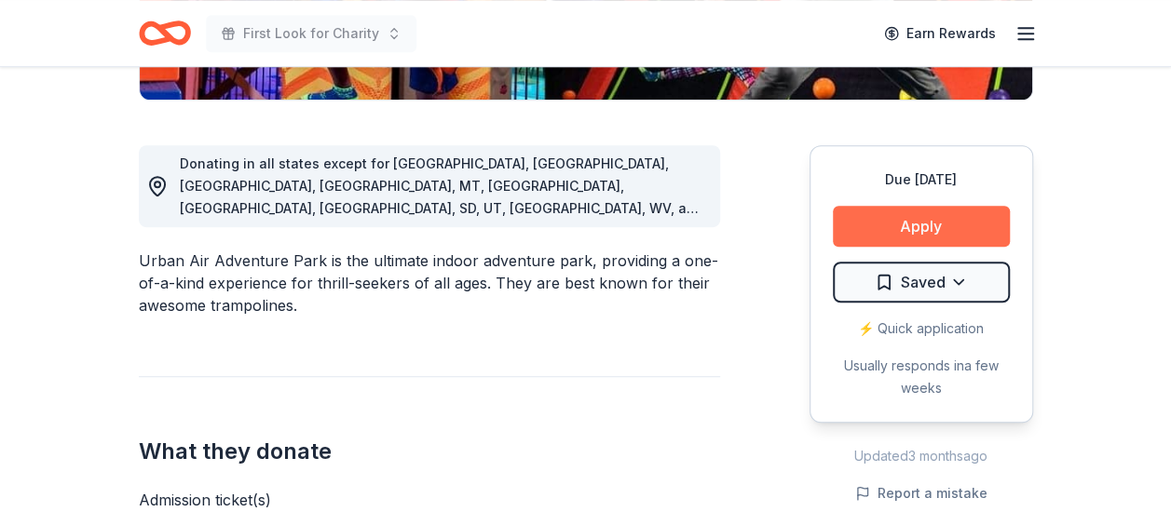
click at [928, 225] on button "Apply" at bounding box center [921, 226] width 177 height 41
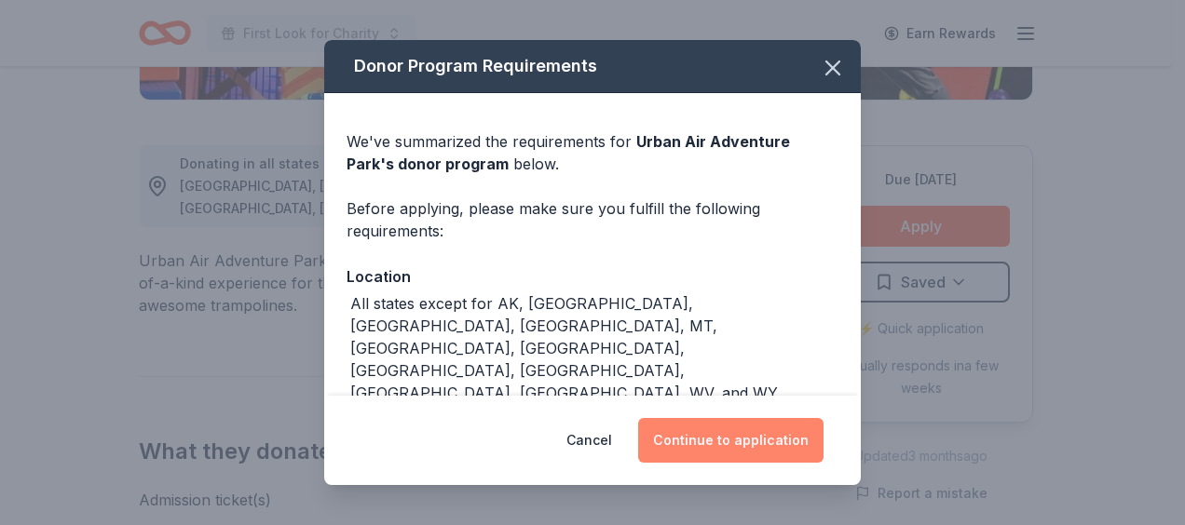
click at [716, 457] on button "Continue to application" at bounding box center [730, 440] width 185 height 45
